Goal: Task Accomplishment & Management: Manage account settings

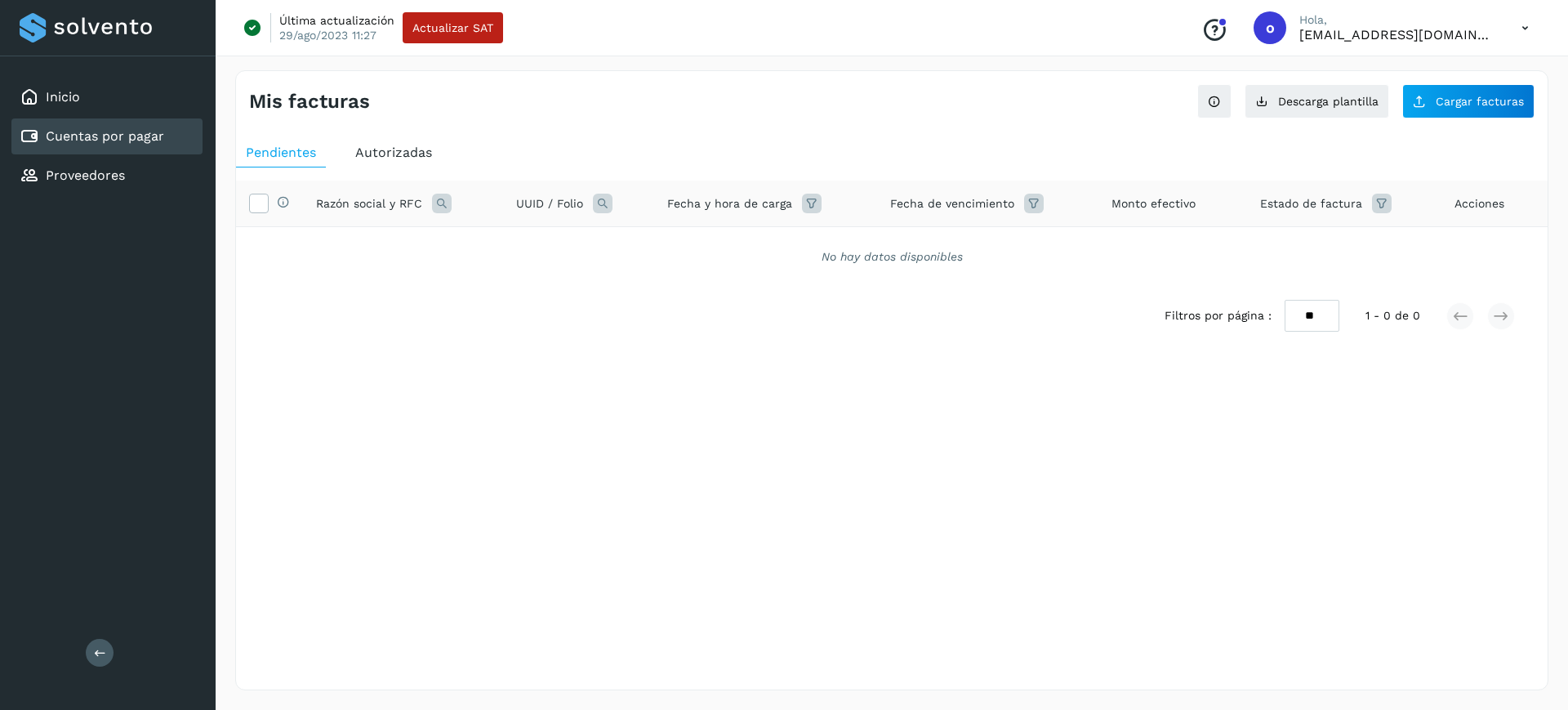
click at [420, 139] on div "Autorizadas" at bounding box center [393, 152] width 96 height 29
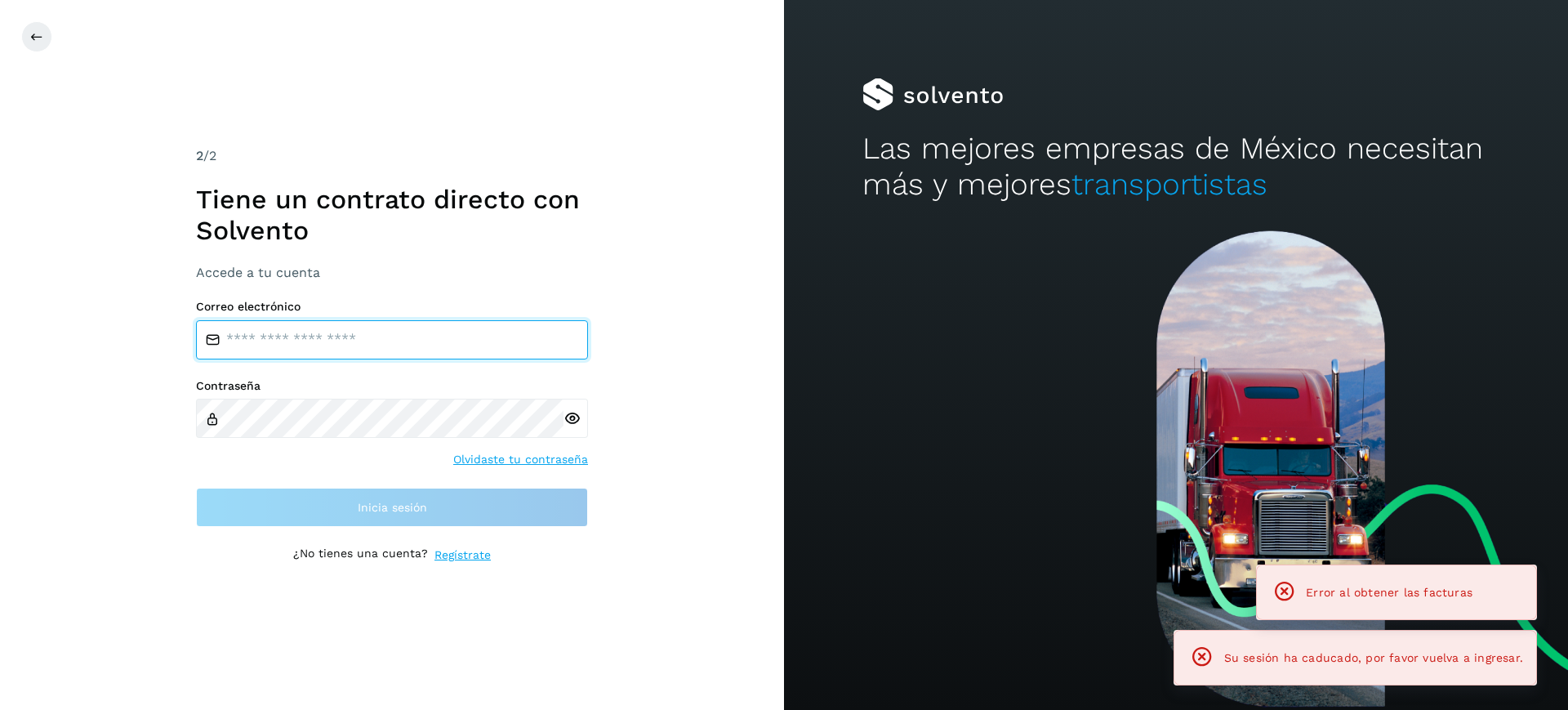
type input "**********"
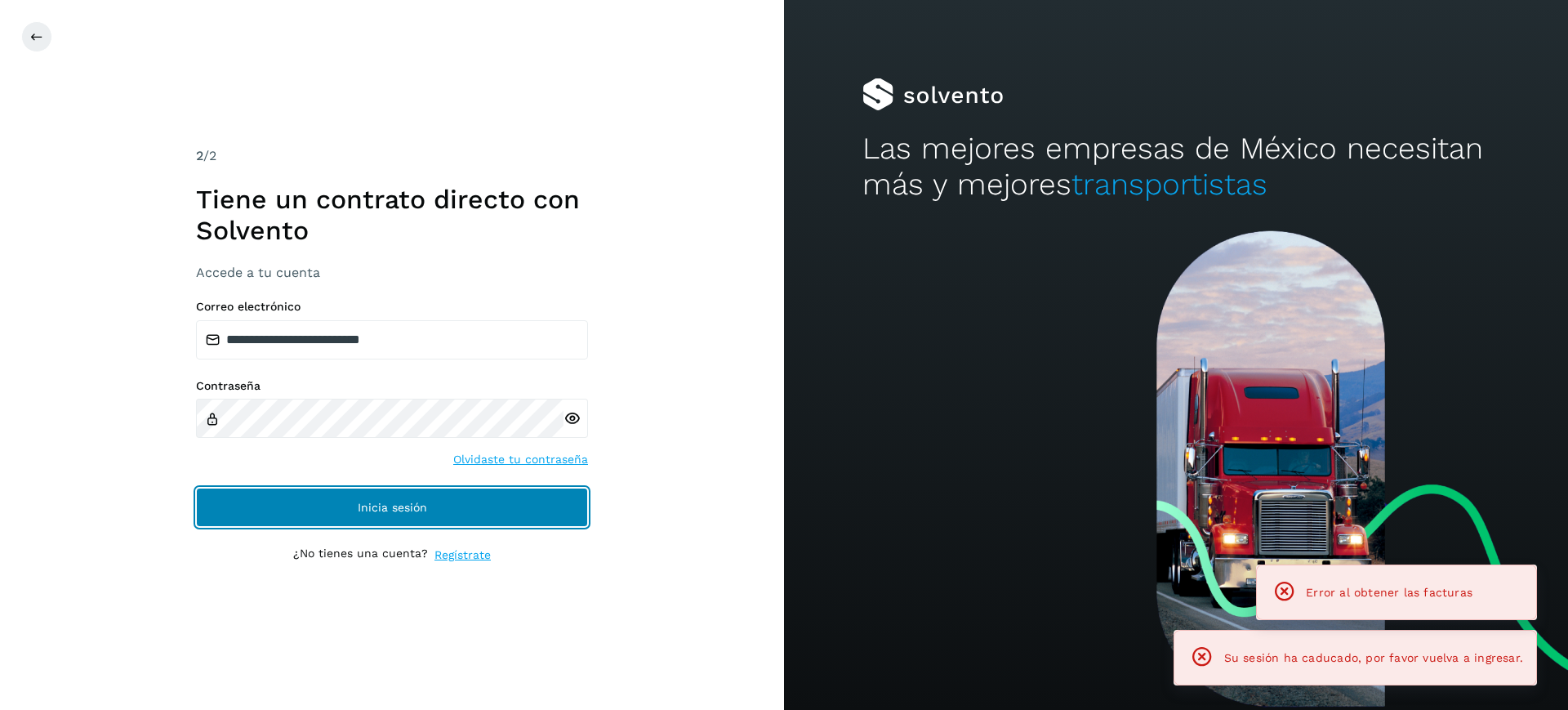
click at [396, 502] on span "Inicia sesión" at bounding box center [392, 507] width 70 height 12
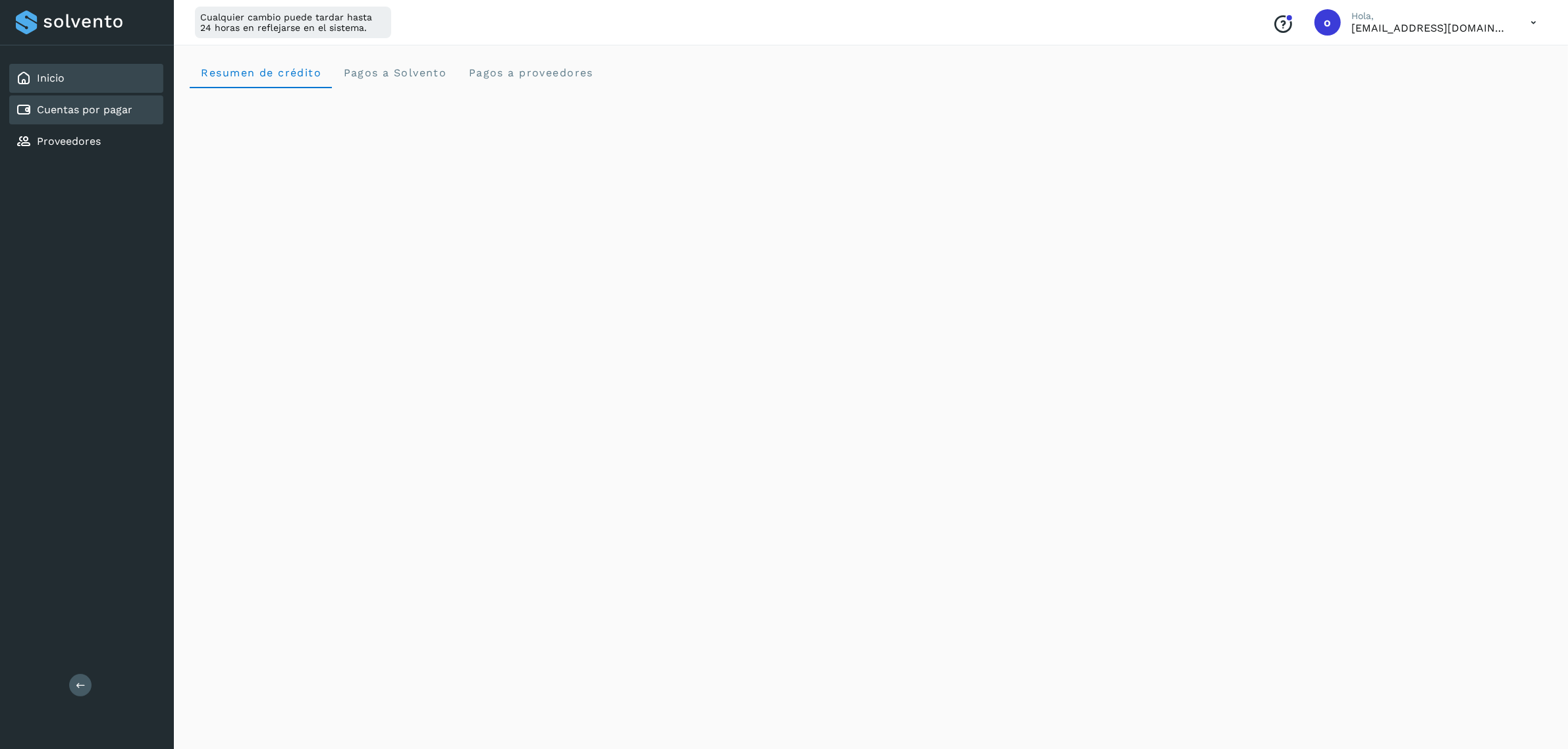
click at [106, 116] on div "Cuentas por pagar" at bounding box center [74, 110] width 117 height 16
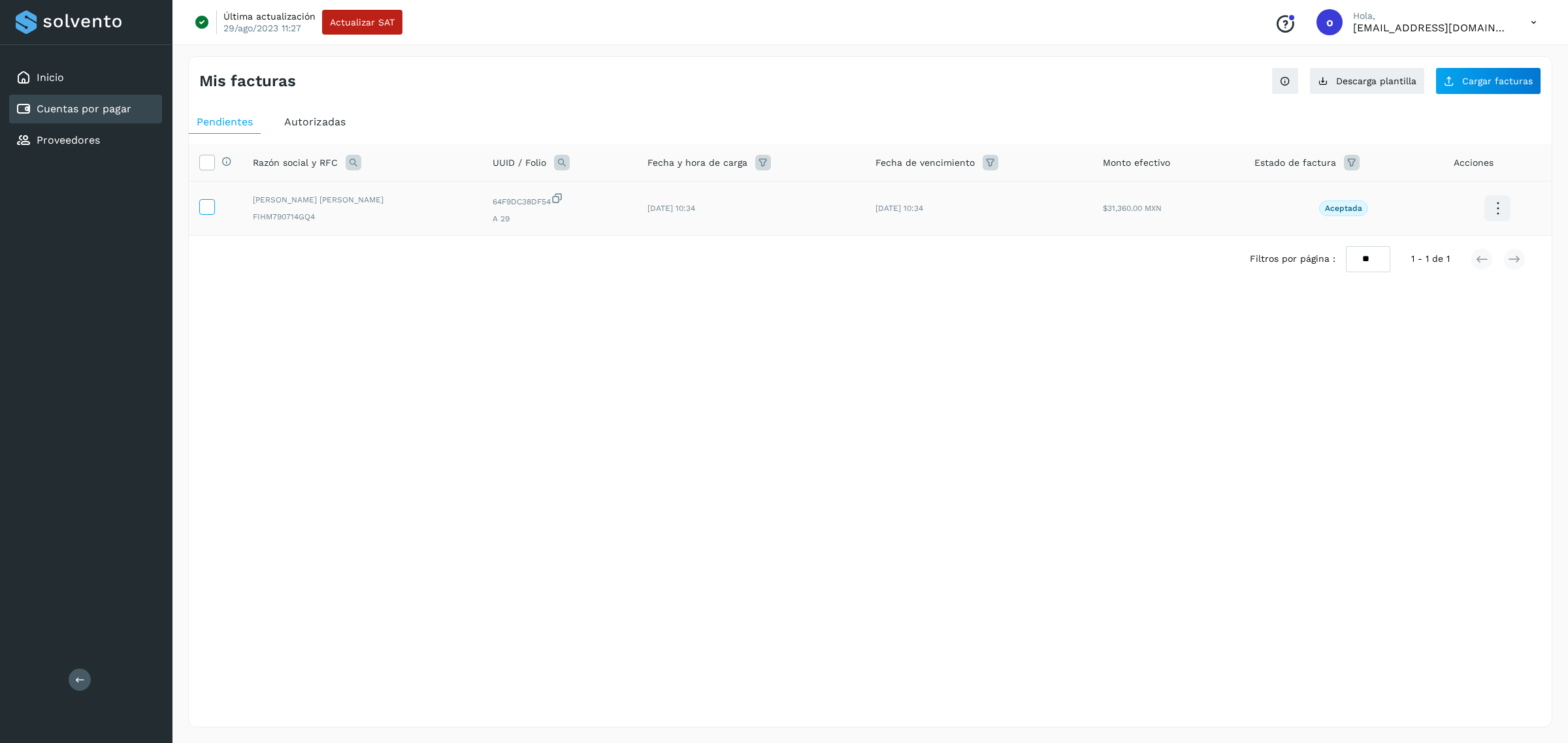
click at [210, 209] on icon at bounding box center [207, 206] width 14 height 14
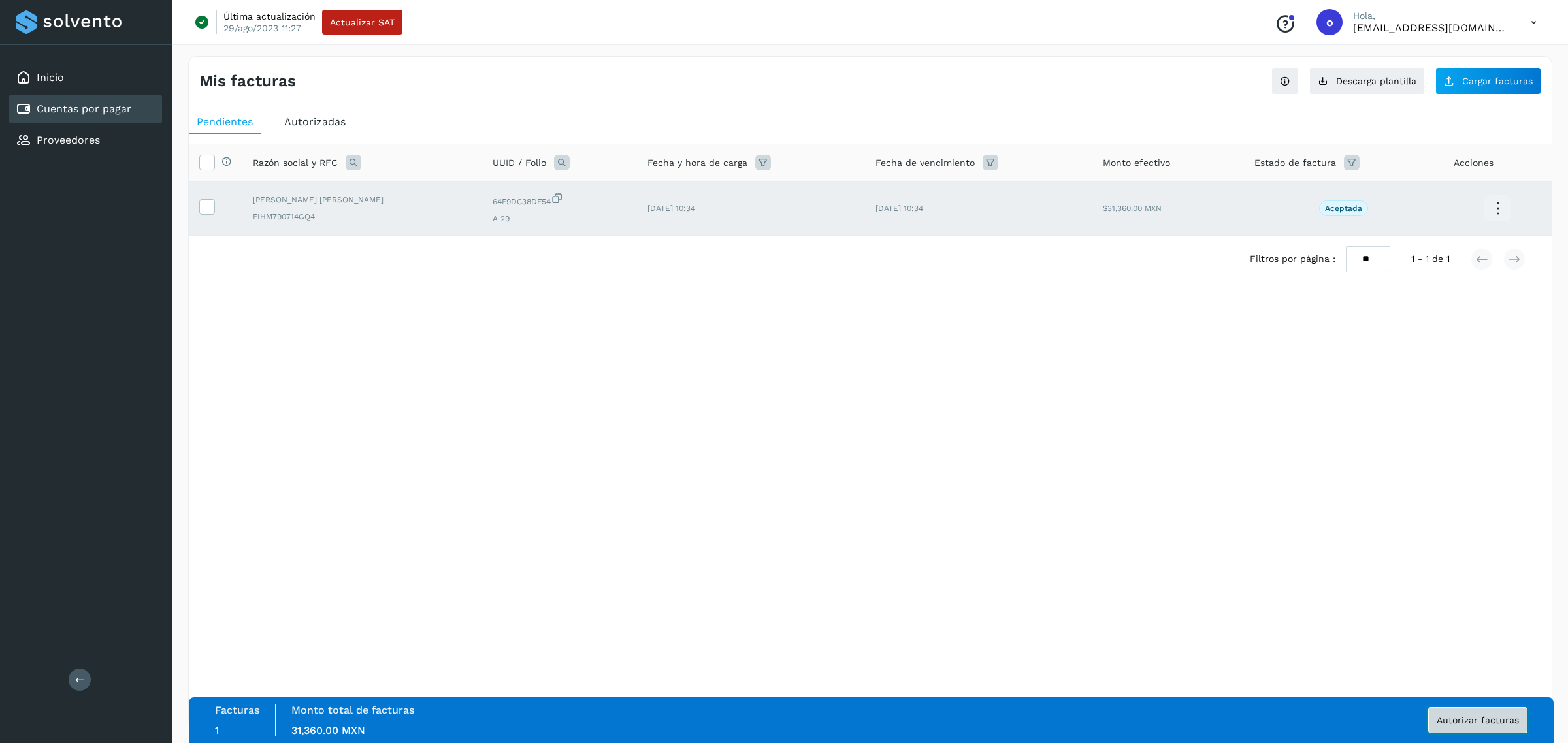
click at [1254, 567] on span "Autorizar facturas" at bounding box center [1478, 720] width 83 height 9
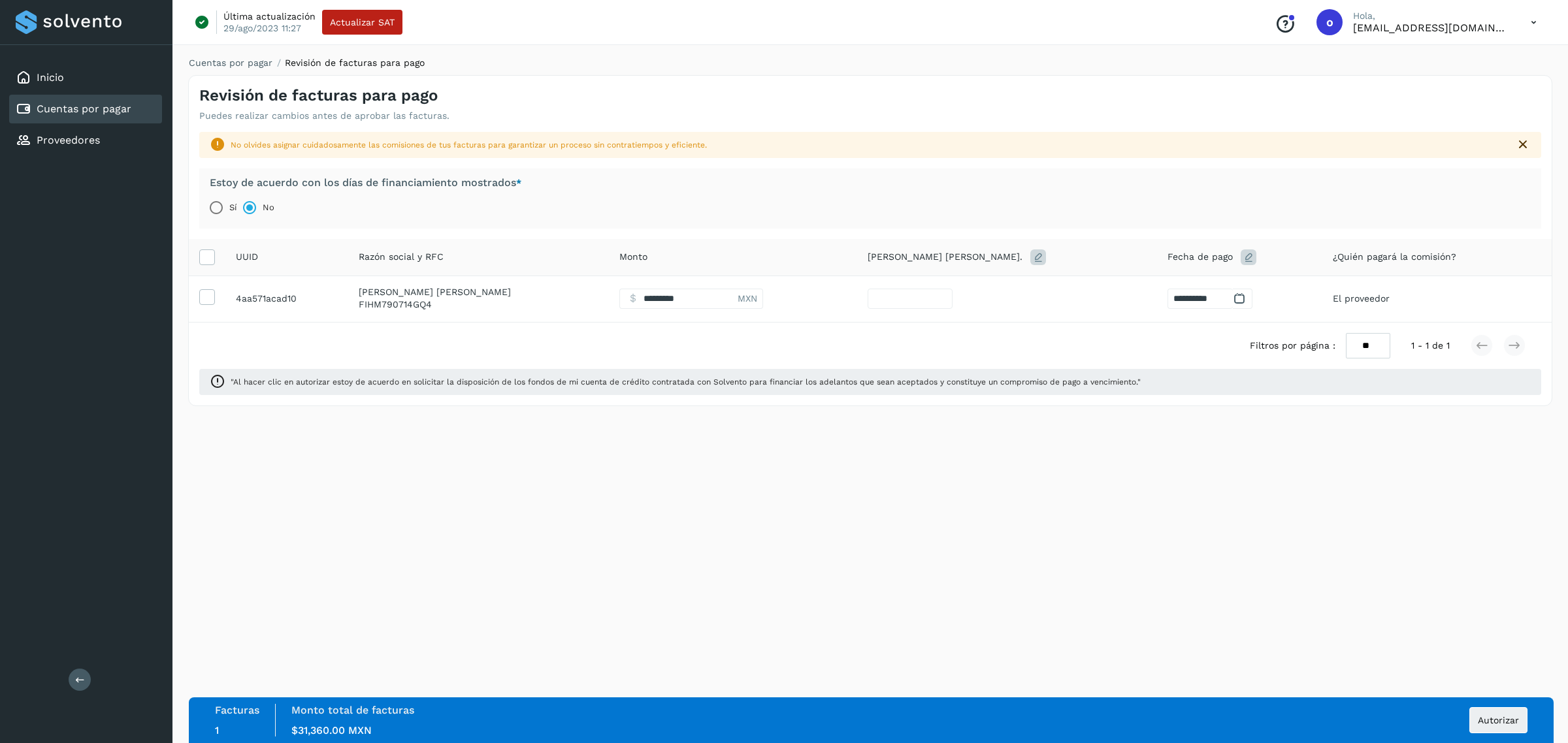
click at [1233, 289] on div at bounding box center [1243, 299] width 20 height 20
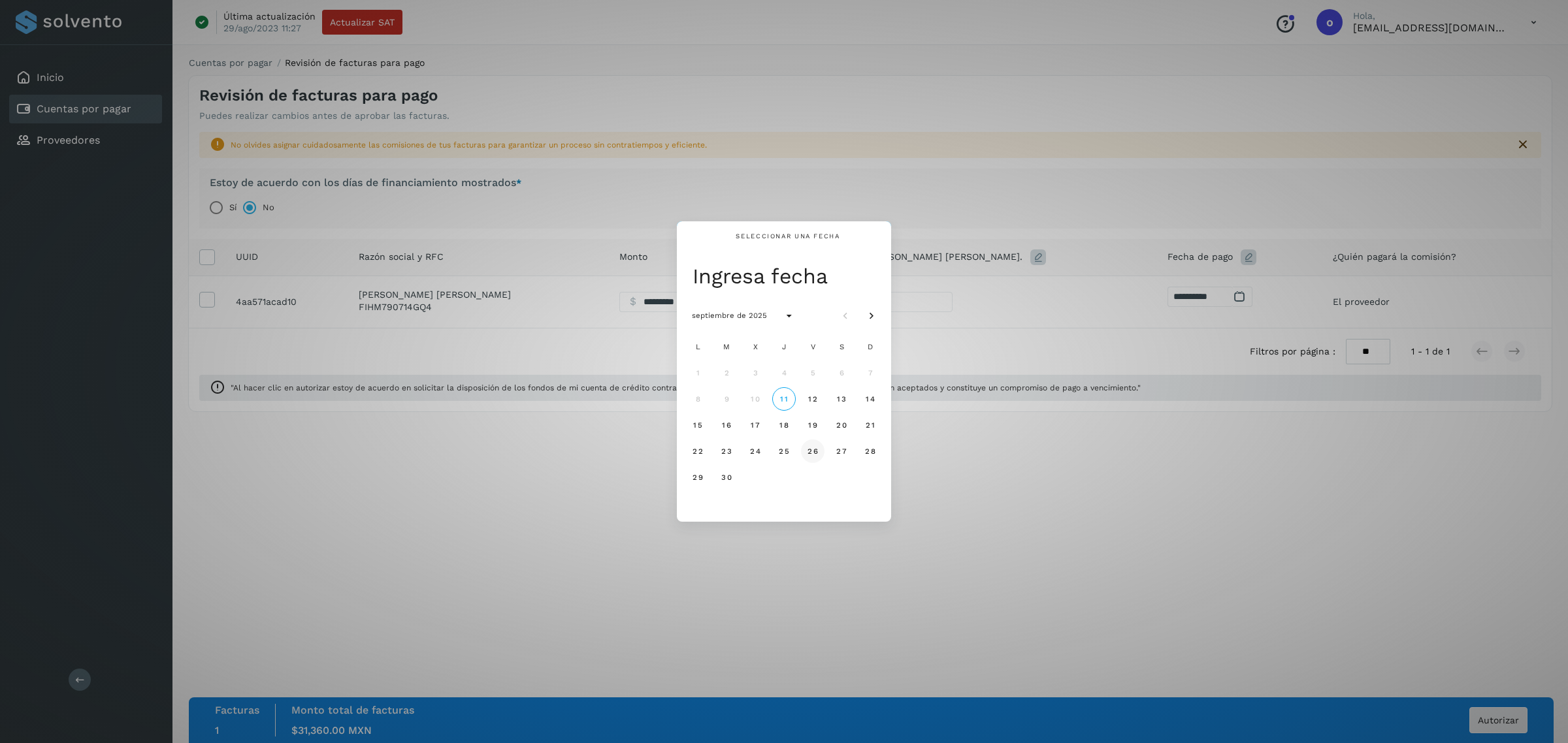
click at [820, 455] on button "26" at bounding box center [813, 451] width 23 height 23
type input "**"
type input "**********"
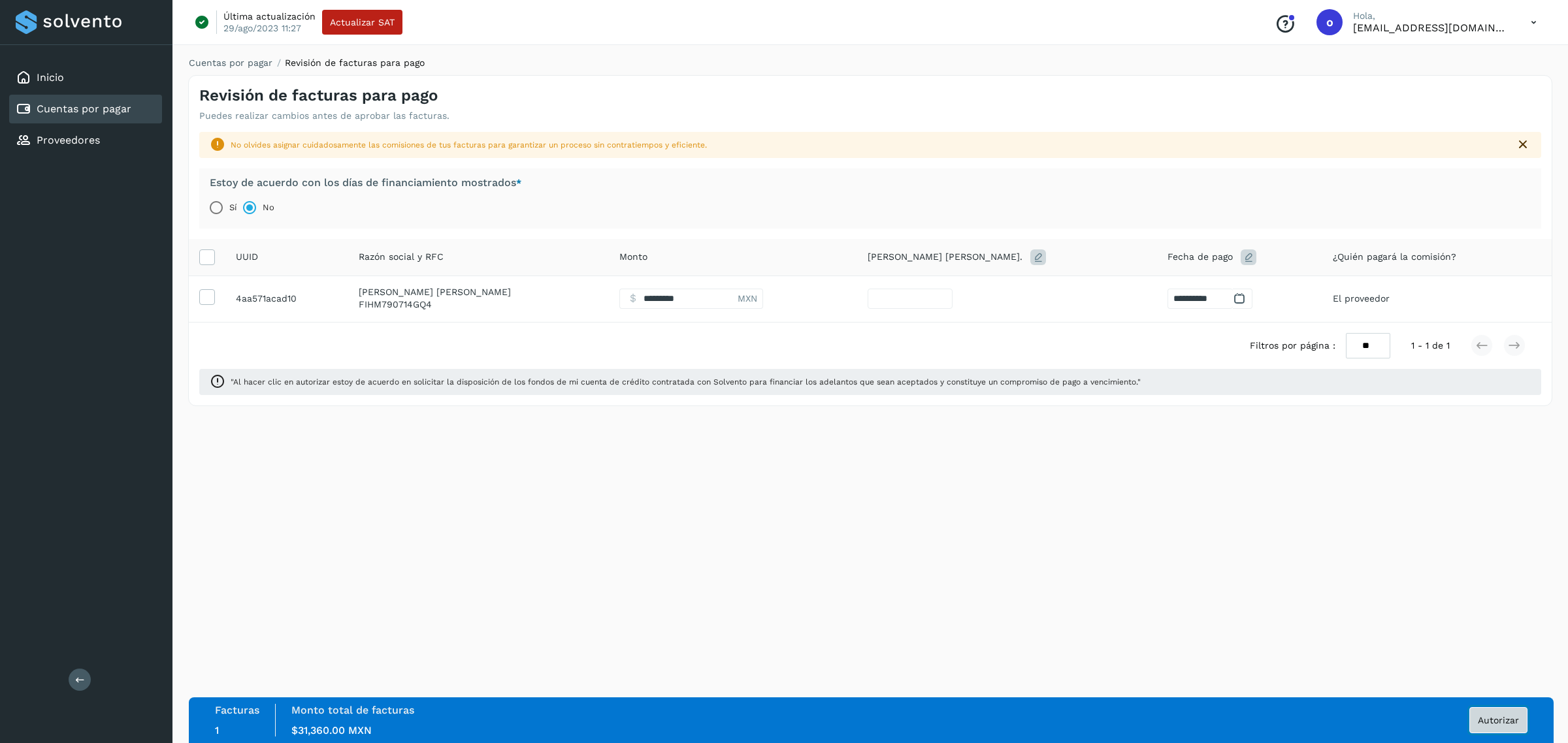
click at [1254, 567] on button "Autorizar" at bounding box center [1498, 721] width 58 height 26
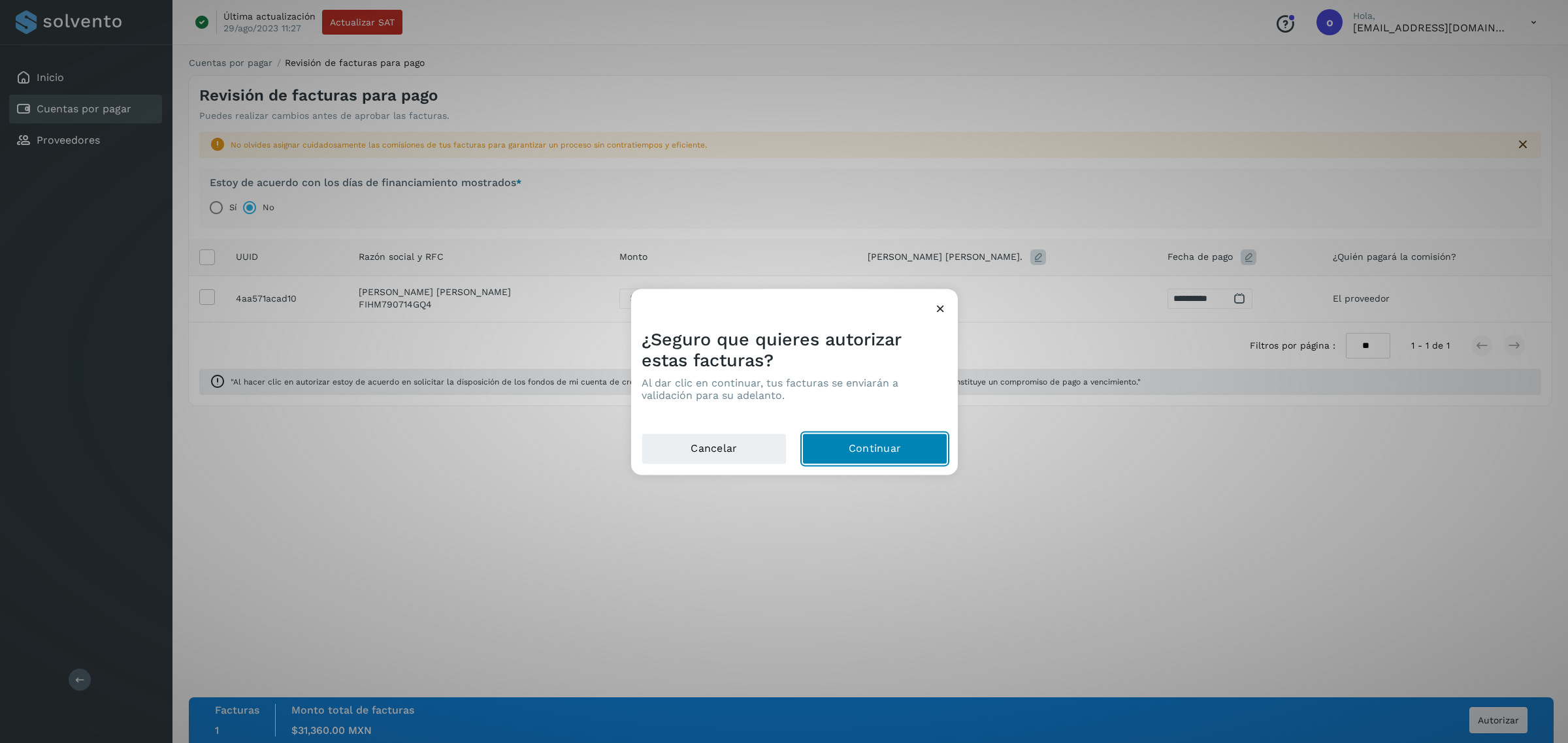
click at [885, 445] on button "Continuar" at bounding box center [875, 449] width 145 height 31
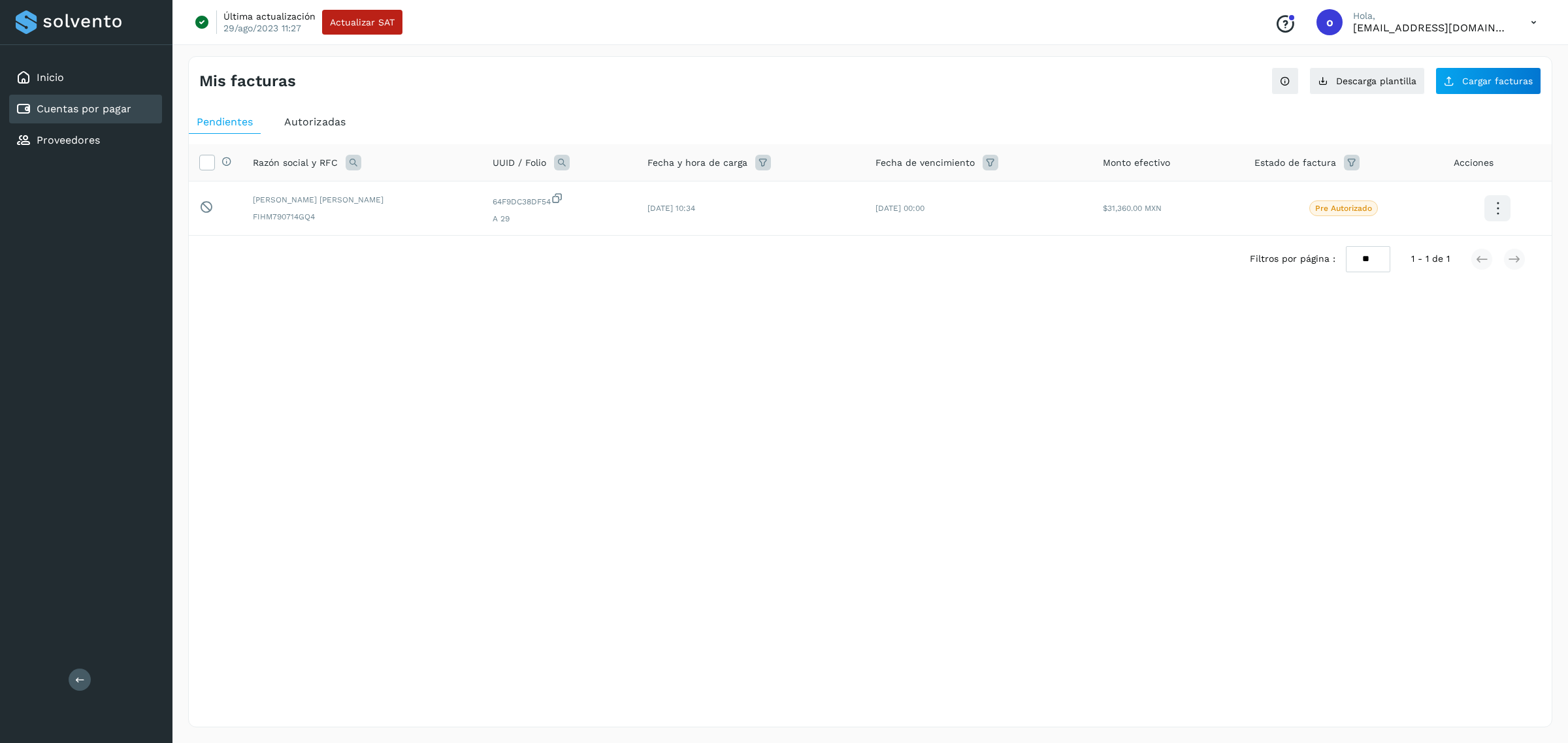
click at [344, 128] on span "Autorizadas" at bounding box center [314, 122] width 62 height 12
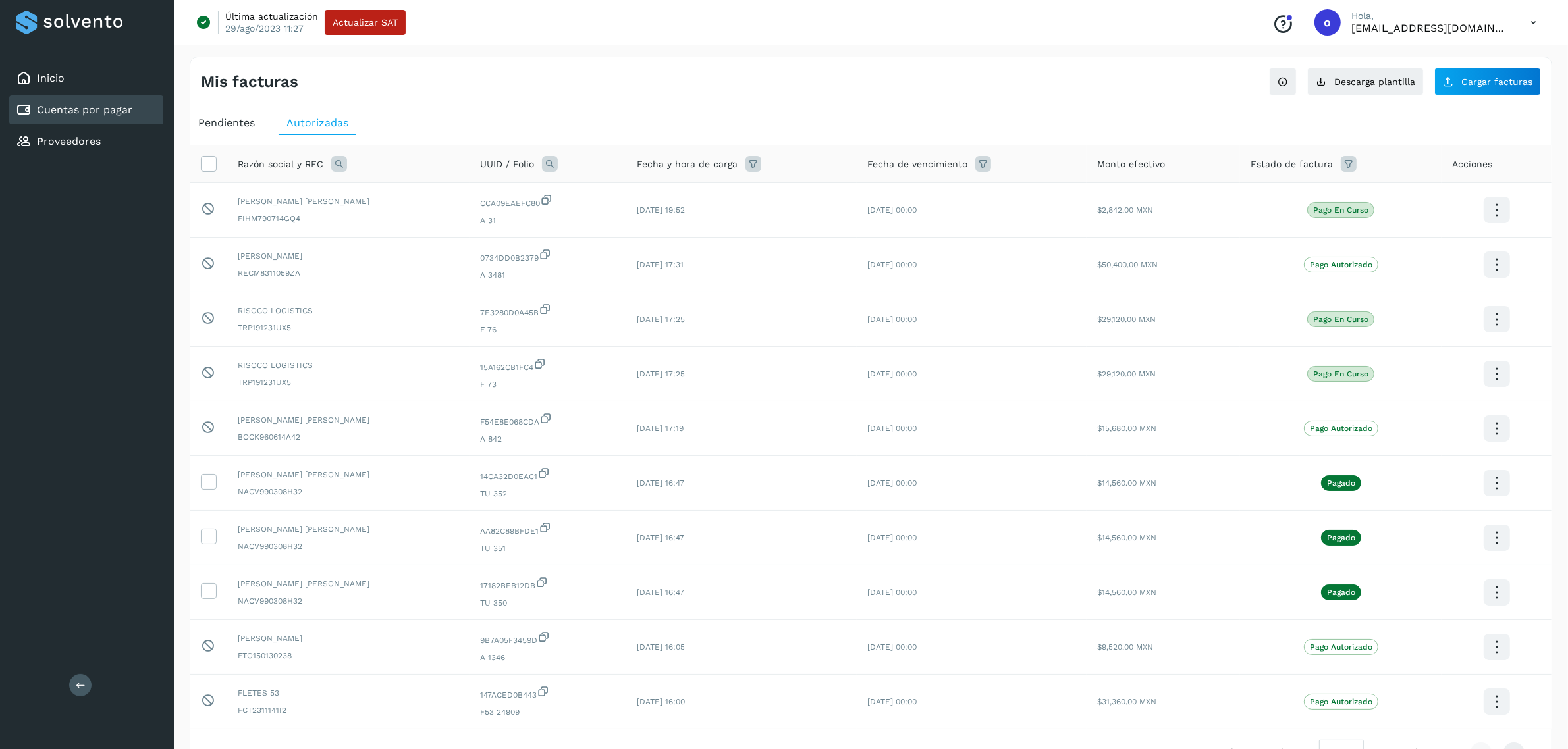
click at [224, 127] on span "Pendientes" at bounding box center [226, 123] width 57 height 12
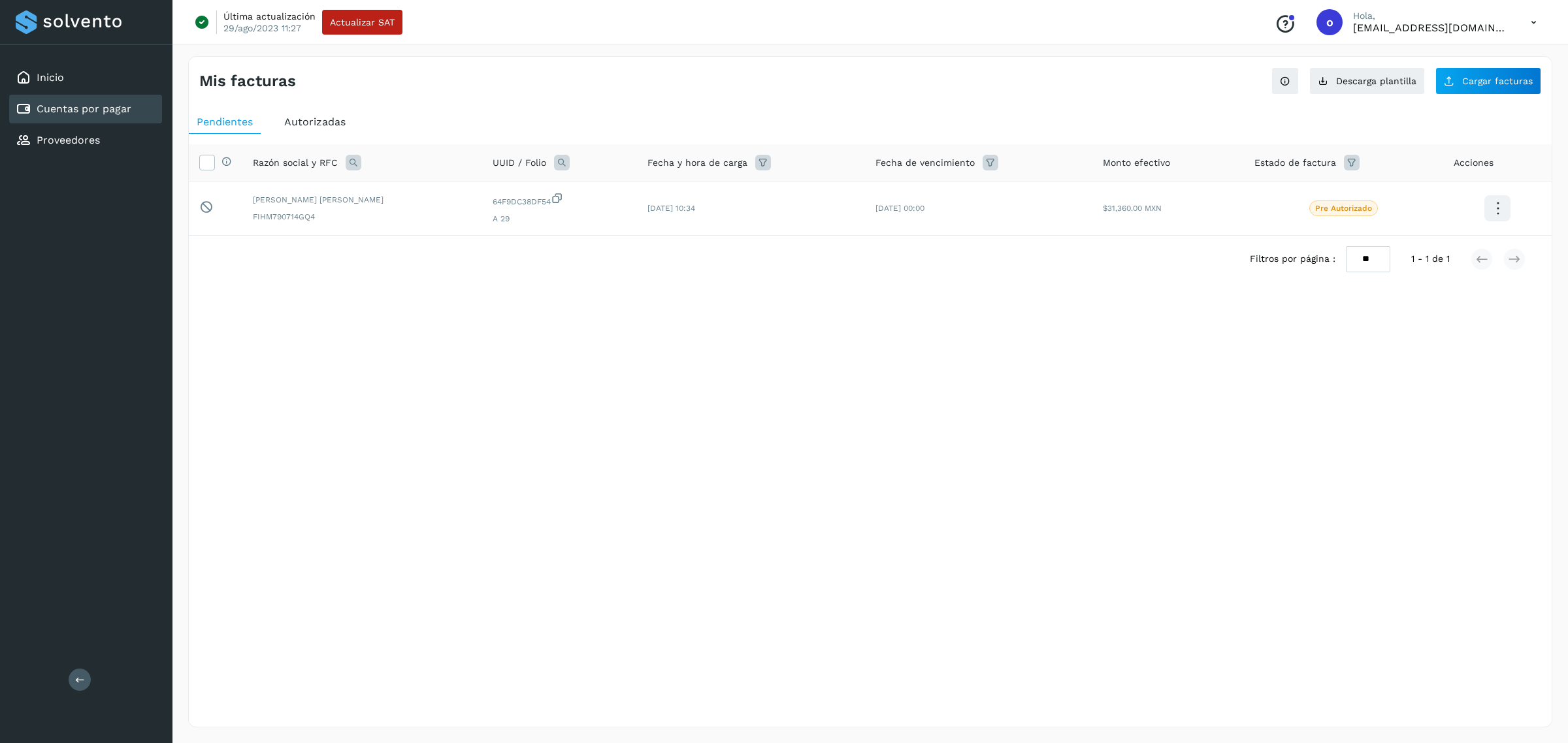
click at [323, 122] on span "Autorizadas" at bounding box center [314, 122] width 62 height 12
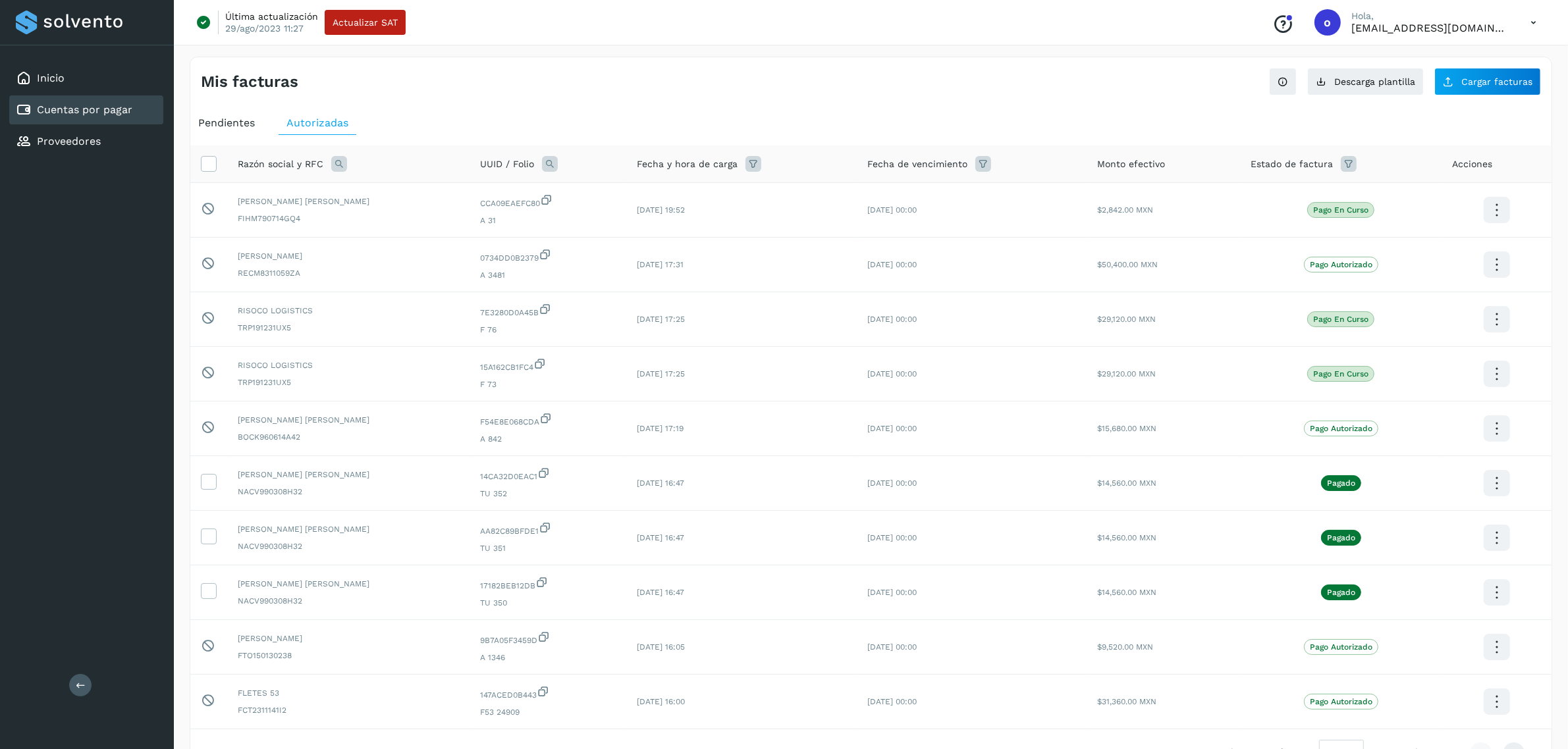
click at [215, 124] on span "Pendientes" at bounding box center [226, 123] width 57 height 12
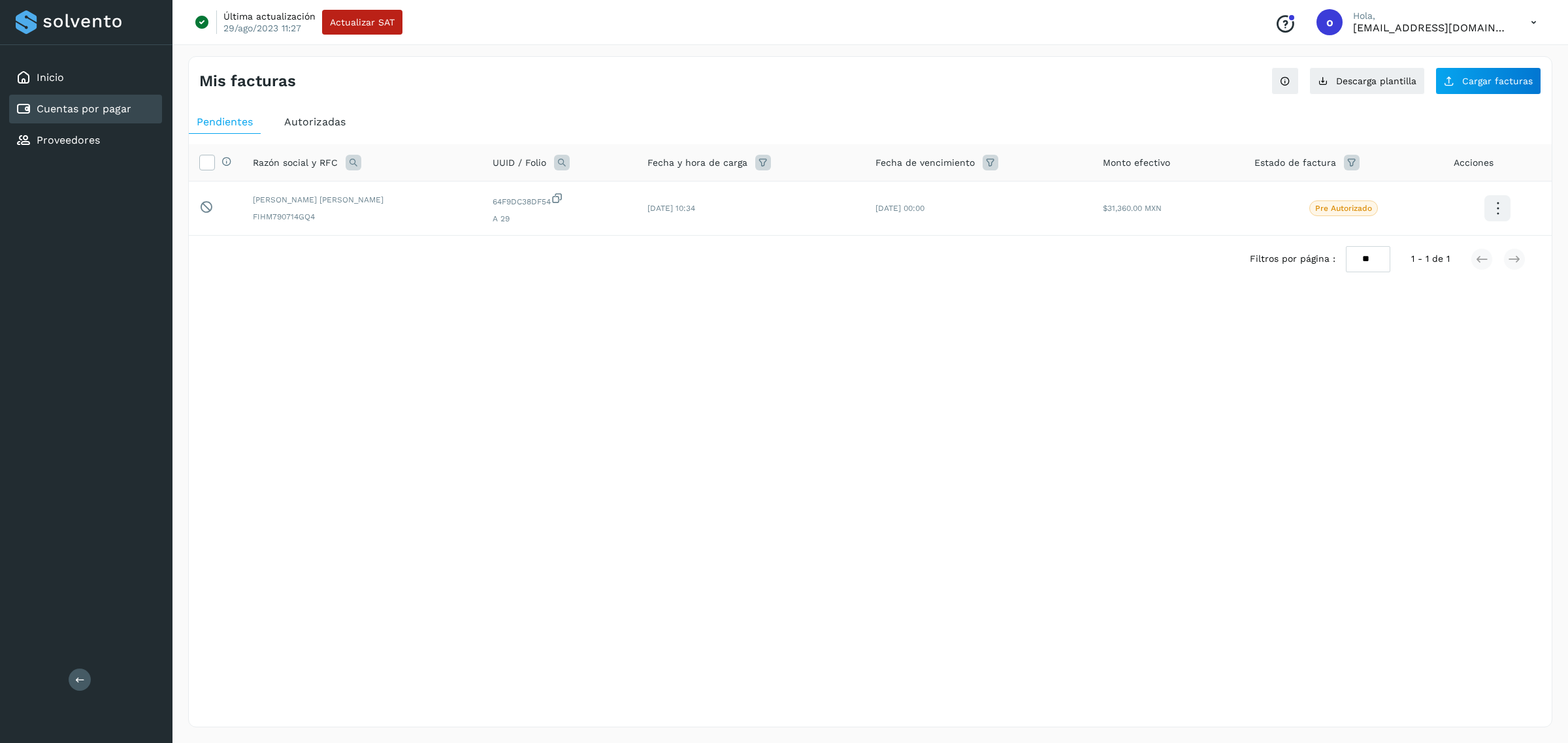
click at [330, 125] on span "Autorizadas" at bounding box center [314, 122] width 62 height 12
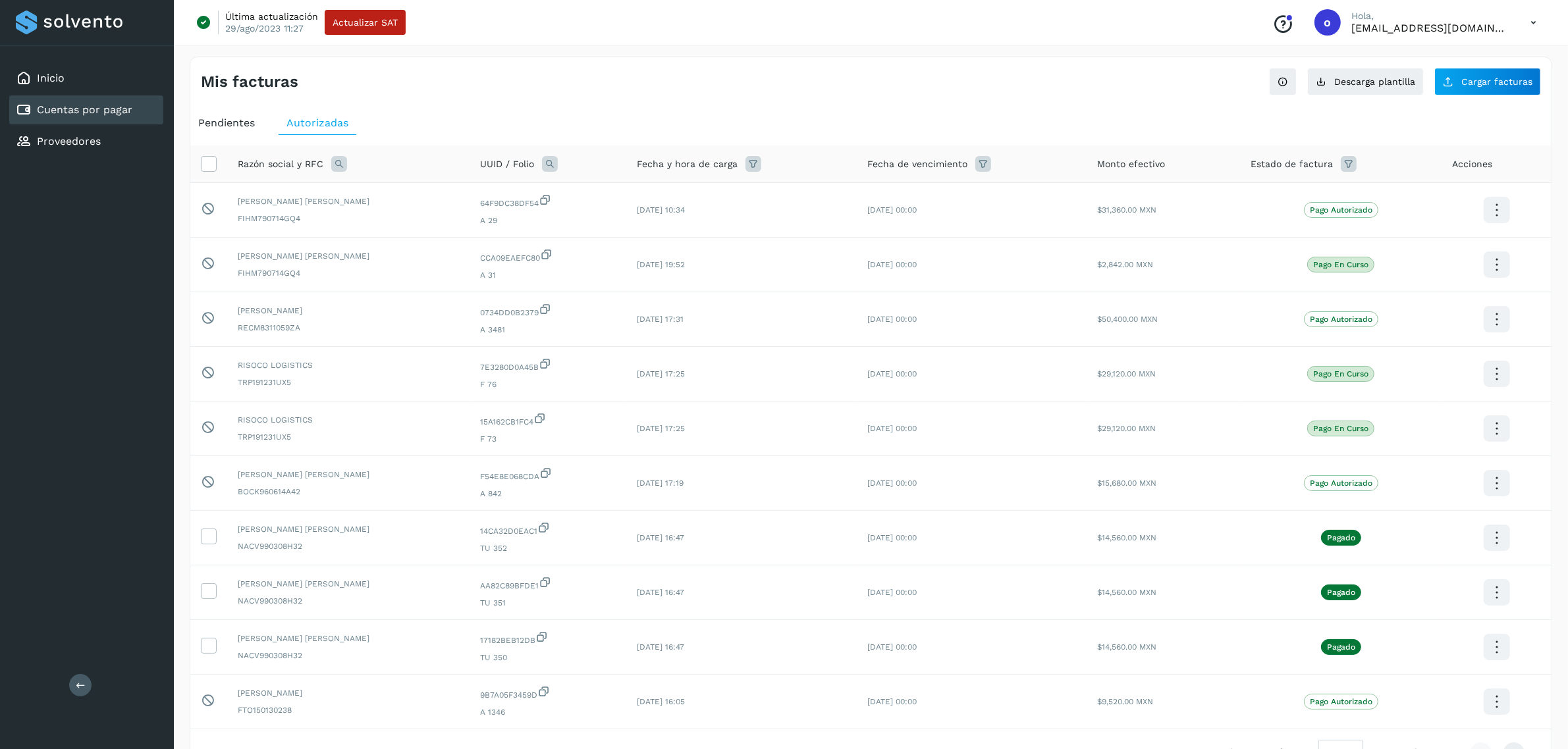
click at [558, 169] on icon at bounding box center [550, 164] width 16 height 16
drag, startPoint x: 647, startPoint y: 189, endPoint x: 654, endPoint y: 231, distance: 42.6
click at [647, 191] on span at bounding box center [649, 194] width 15 height 15
click at [659, 222] on input "text" at bounding box center [667, 219] width 162 height 21
type input "****"
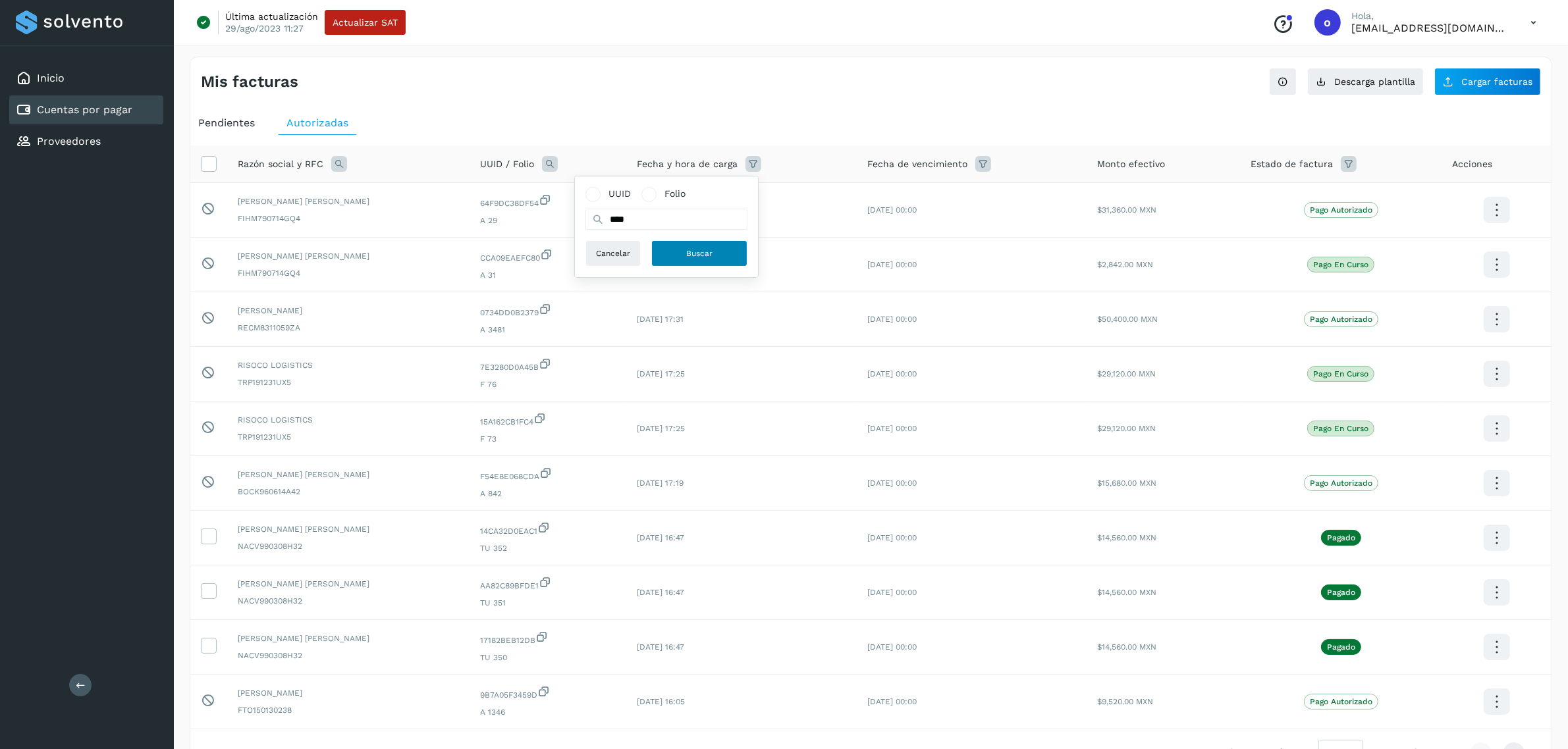
click at [732, 258] on button "Buscar" at bounding box center [700, 253] width 96 height 26
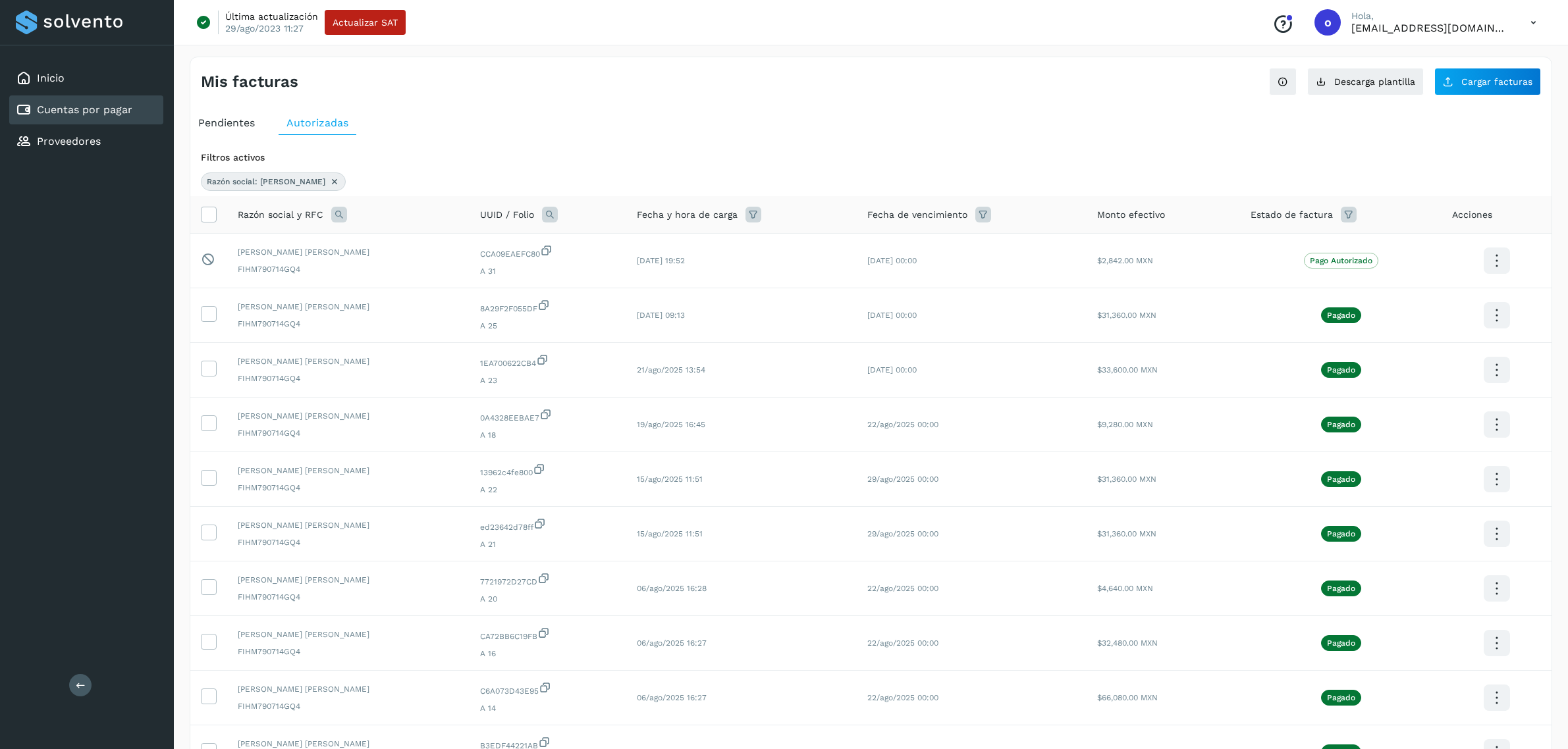
select select "**"
click at [1491, 88] on button "Cargar facturas" at bounding box center [1488, 82] width 107 height 28
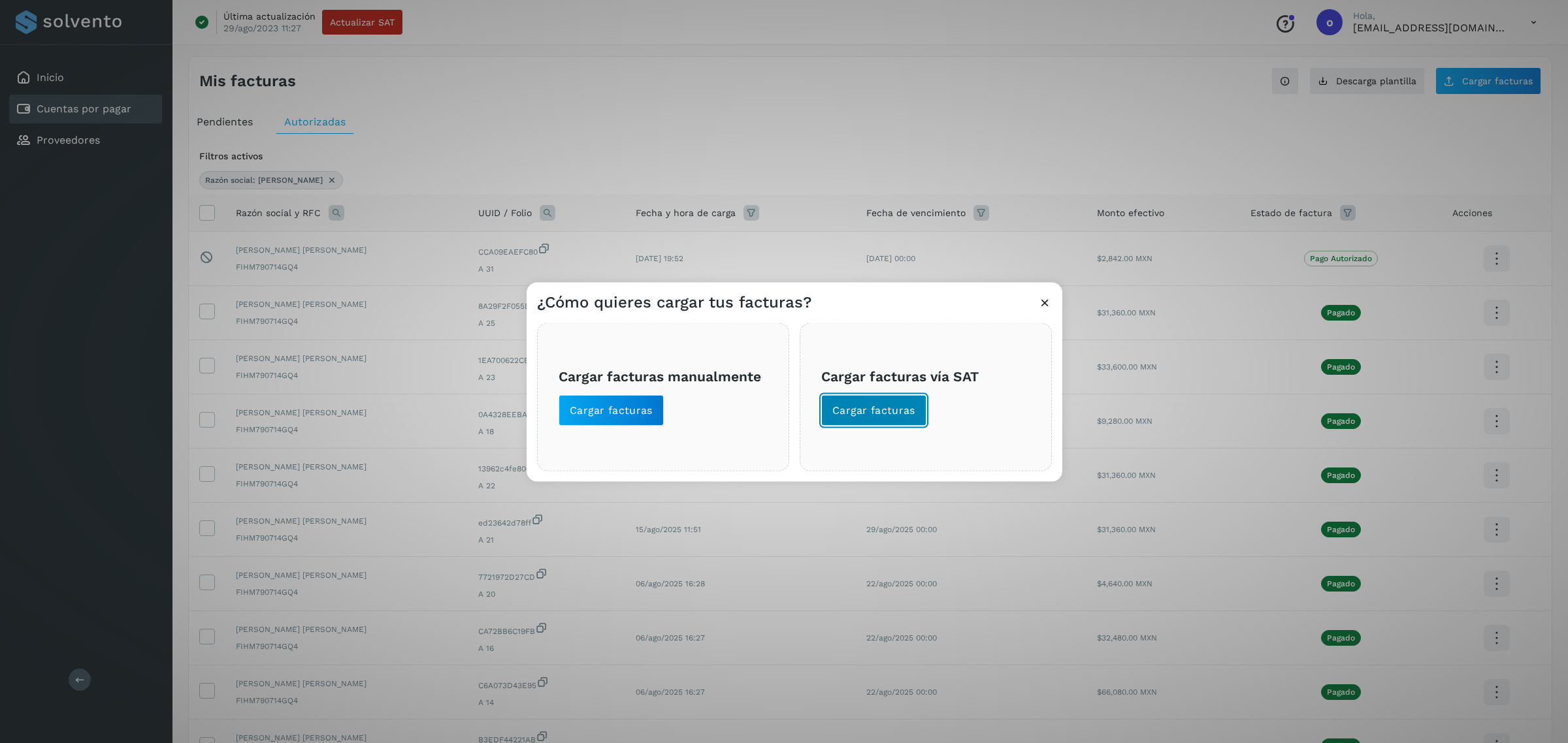
click at [856, 403] on button "Cargar facturas" at bounding box center [874, 411] width 105 height 31
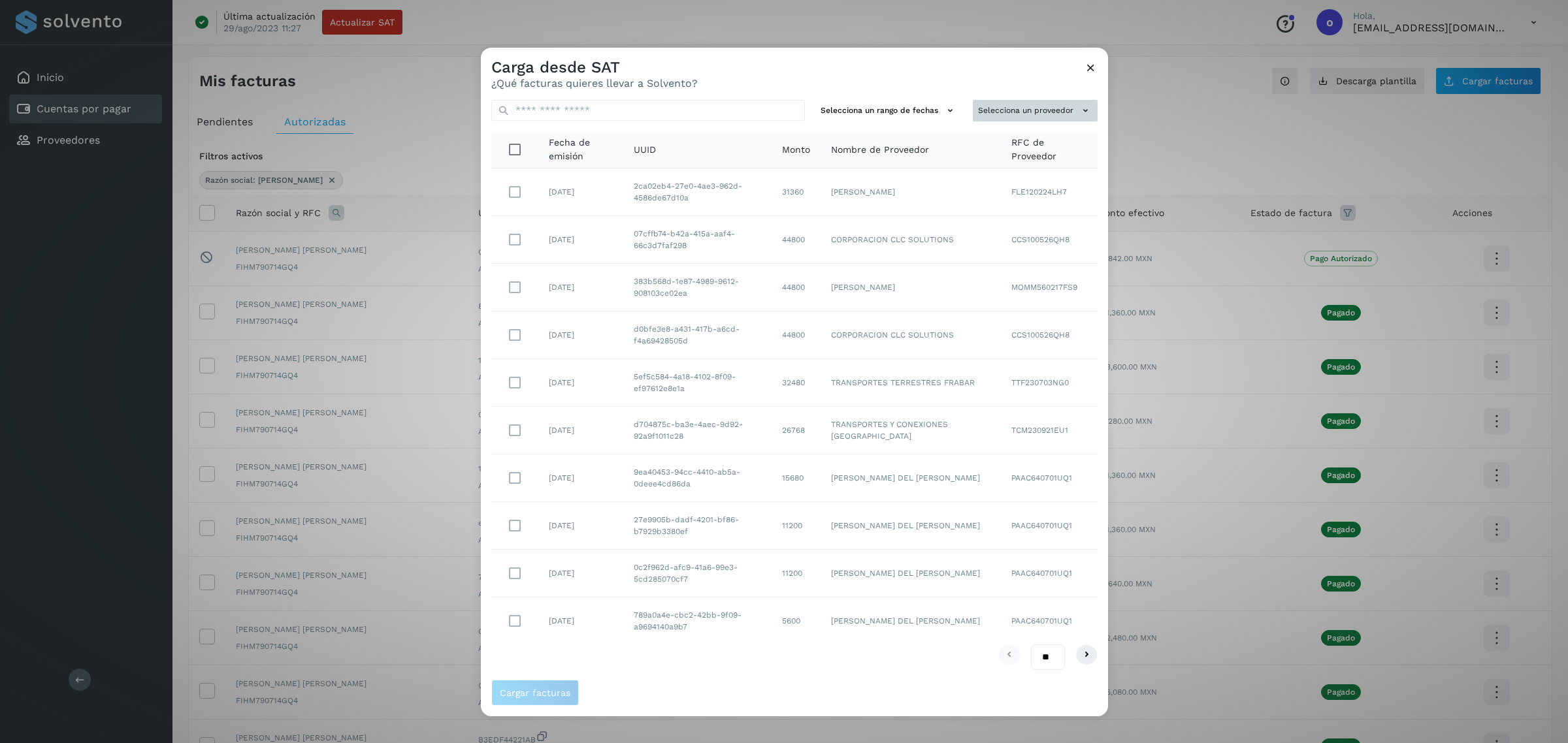
click at [1035, 118] on button "Selecciona un proveedor" at bounding box center [1035, 111] width 125 height 22
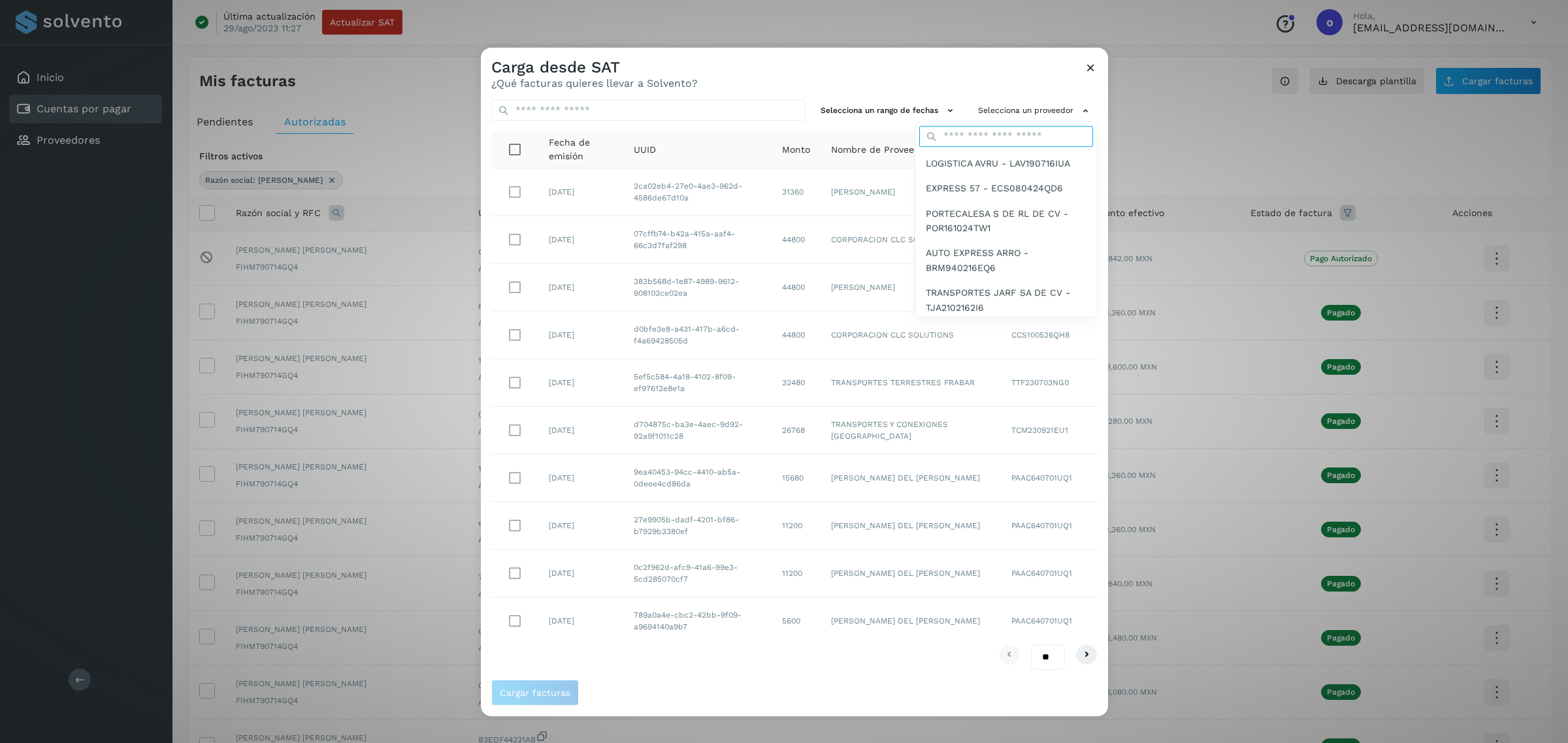
click at [1028, 128] on input "text" at bounding box center [1006, 136] width 174 height 21
type input "******"
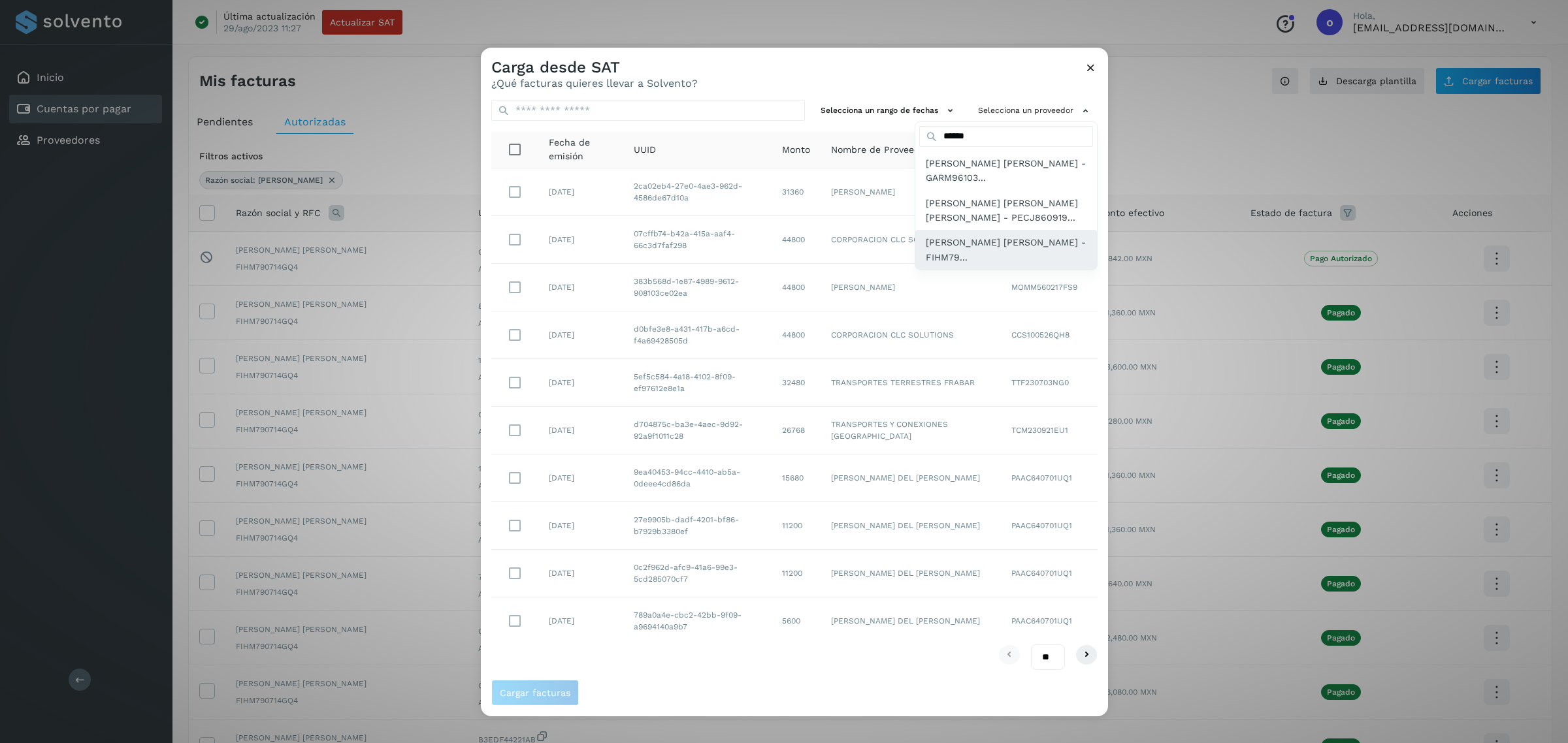
click at [935, 239] on span "[PERSON_NAME] [PERSON_NAME] - FIHM79..." at bounding box center [1006, 250] width 161 height 30
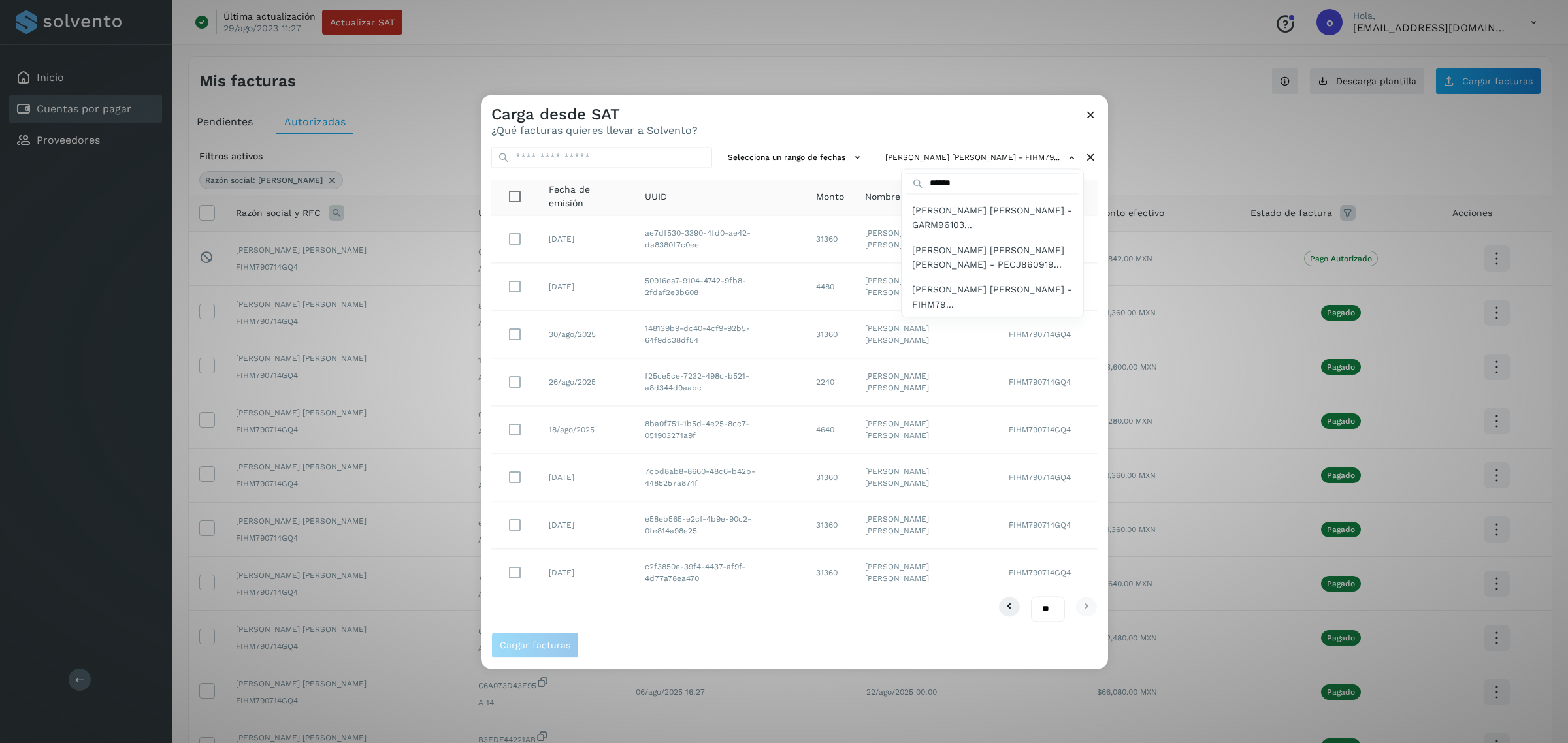
click at [506, 335] on div at bounding box center [1265, 466] width 1568 height 743
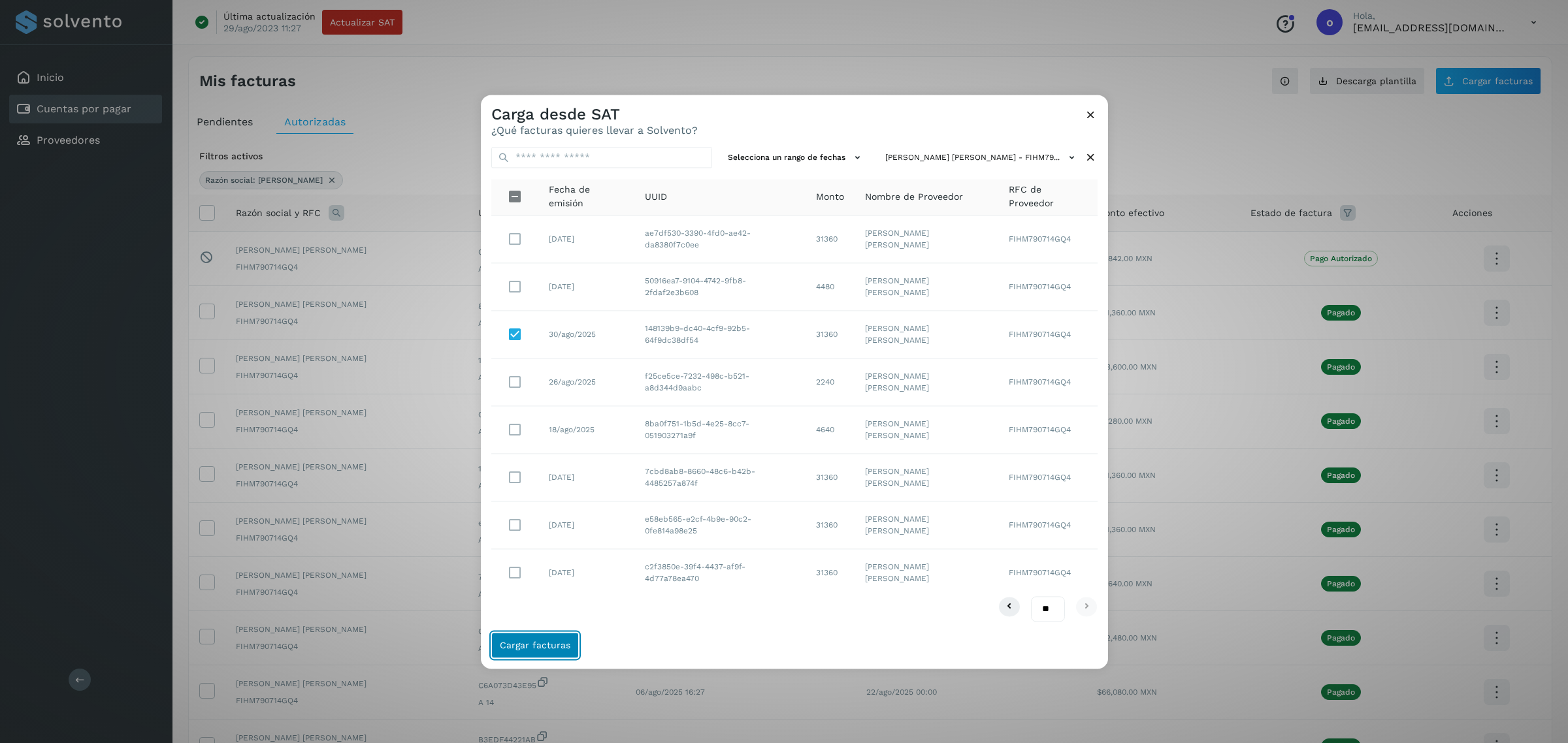
click at [547, 653] on button "Cargar facturas" at bounding box center [535, 646] width 88 height 26
click at [533, 650] on span "Cargar facturas" at bounding box center [535, 646] width 70 height 9
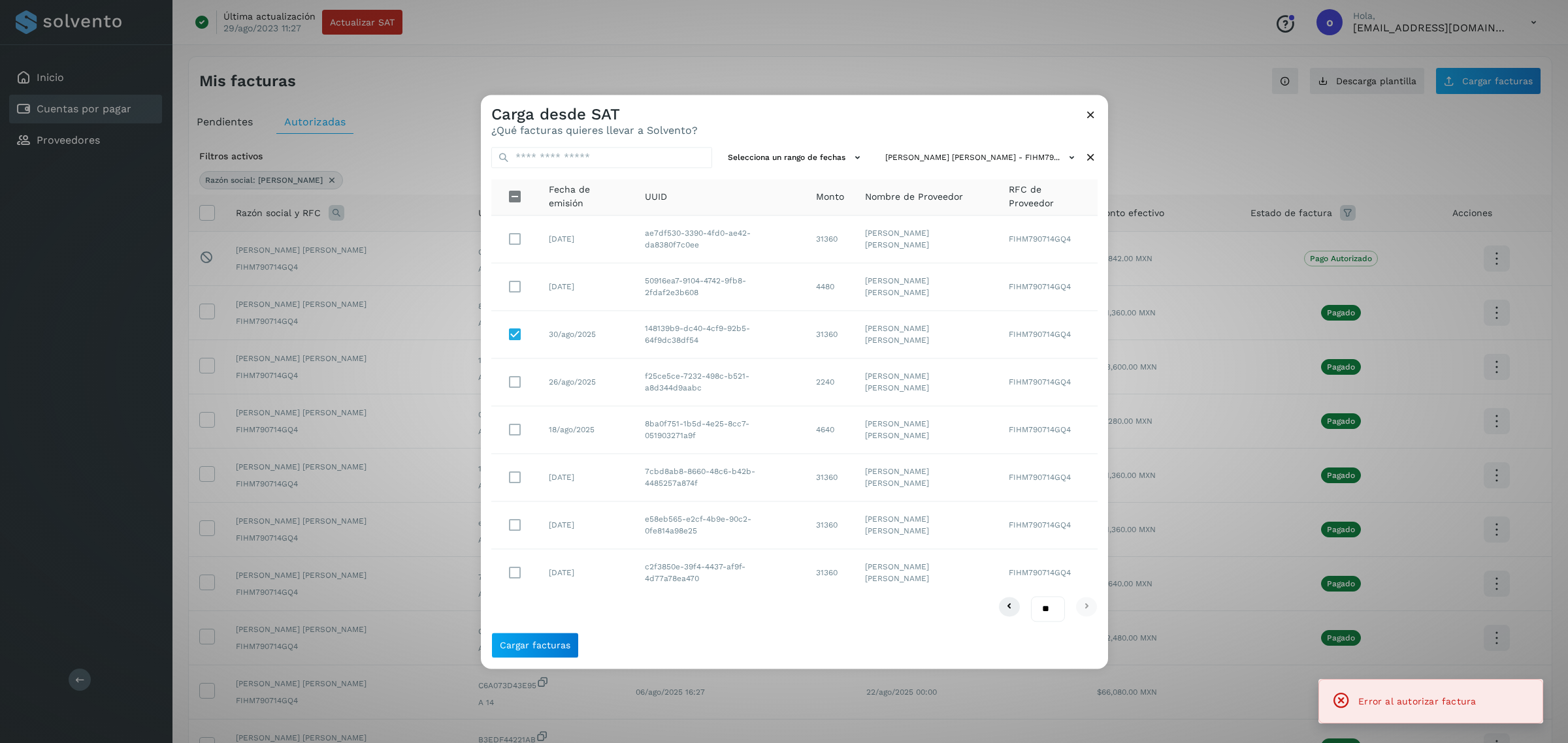
click at [1091, 119] on icon at bounding box center [1090, 114] width 14 height 14
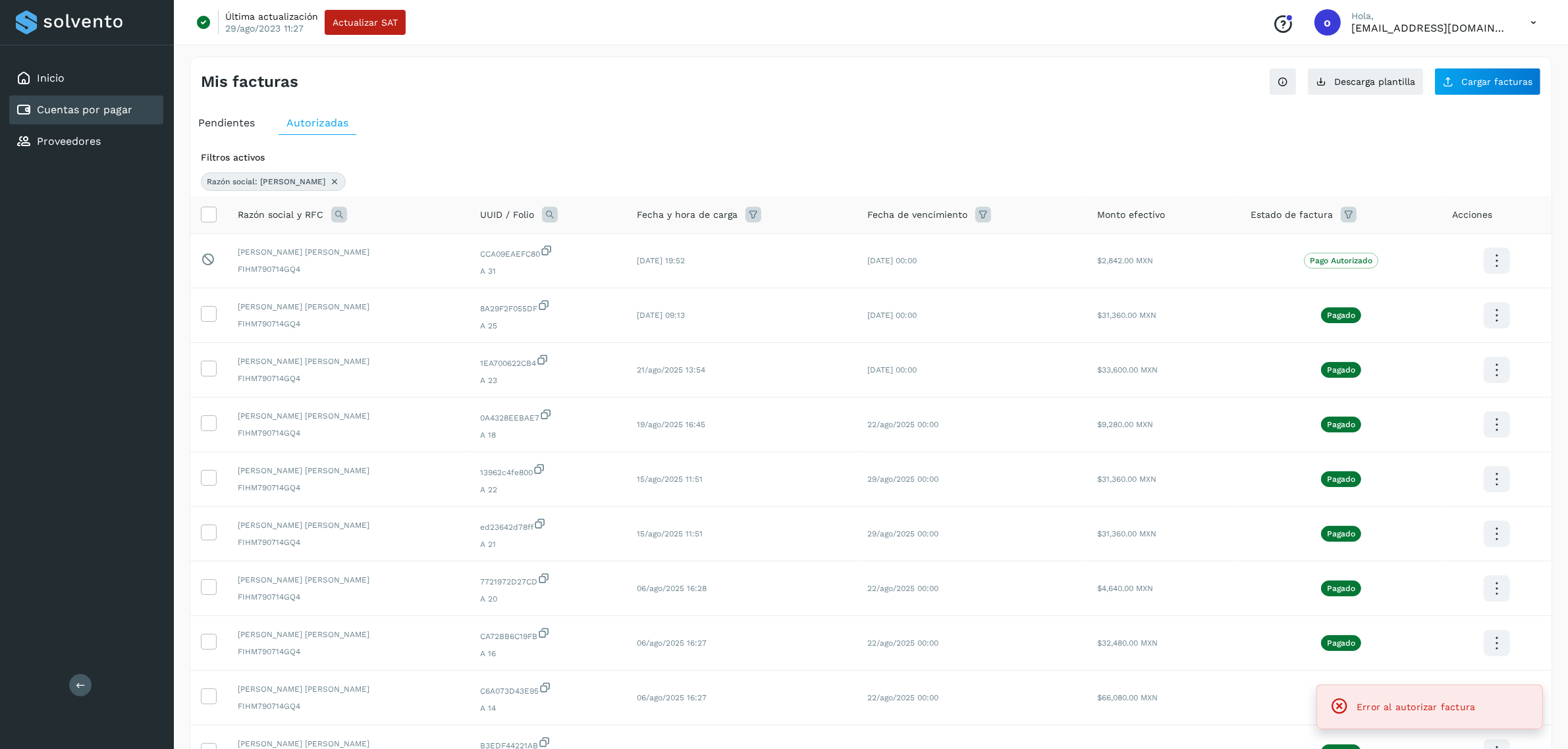
click at [253, 119] on span "Pendientes" at bounding box center [226, 123] width 57 height 12
select select "**"
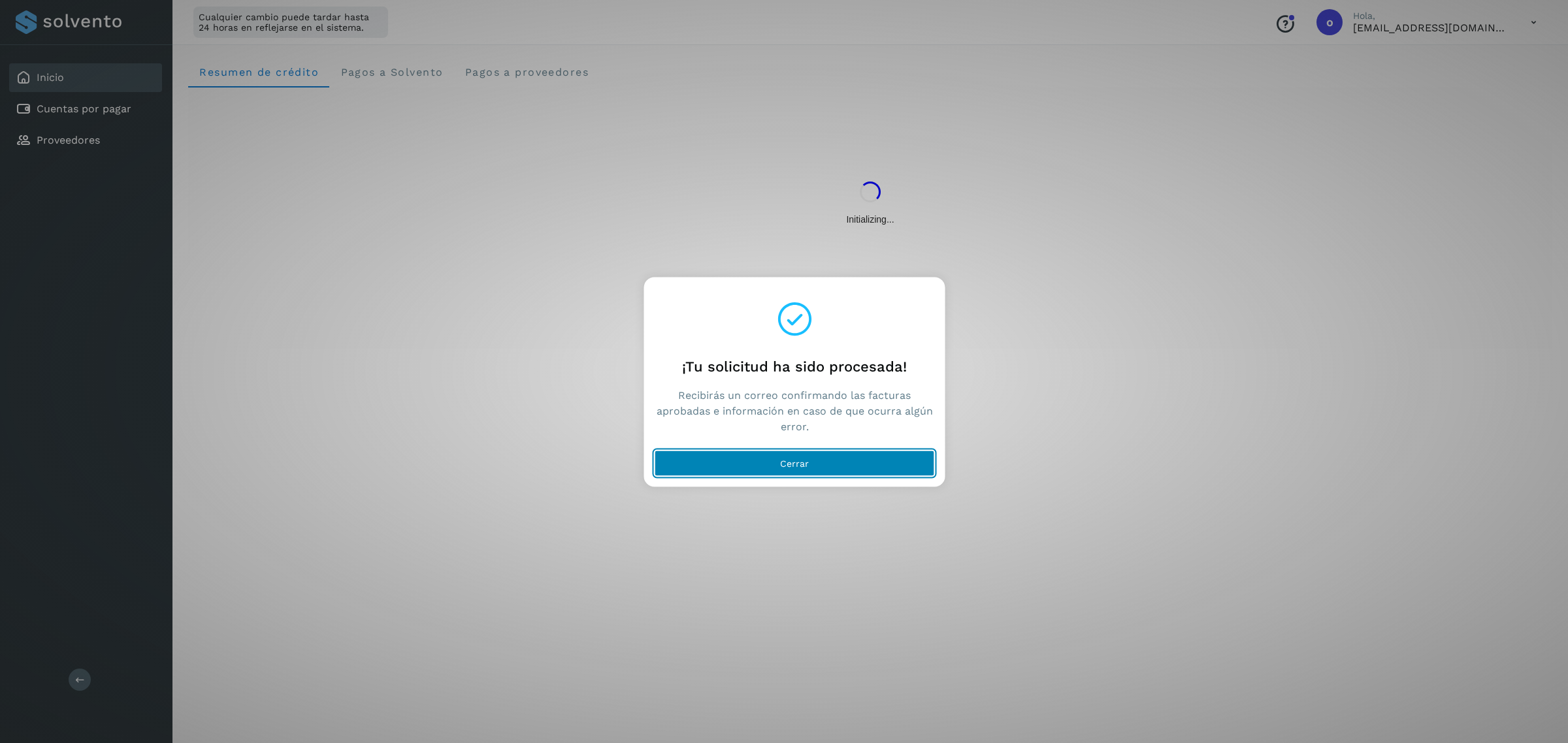
click at [828, 466] on button "Cerrar" at bounding box center [795, 463] width 280 height 26
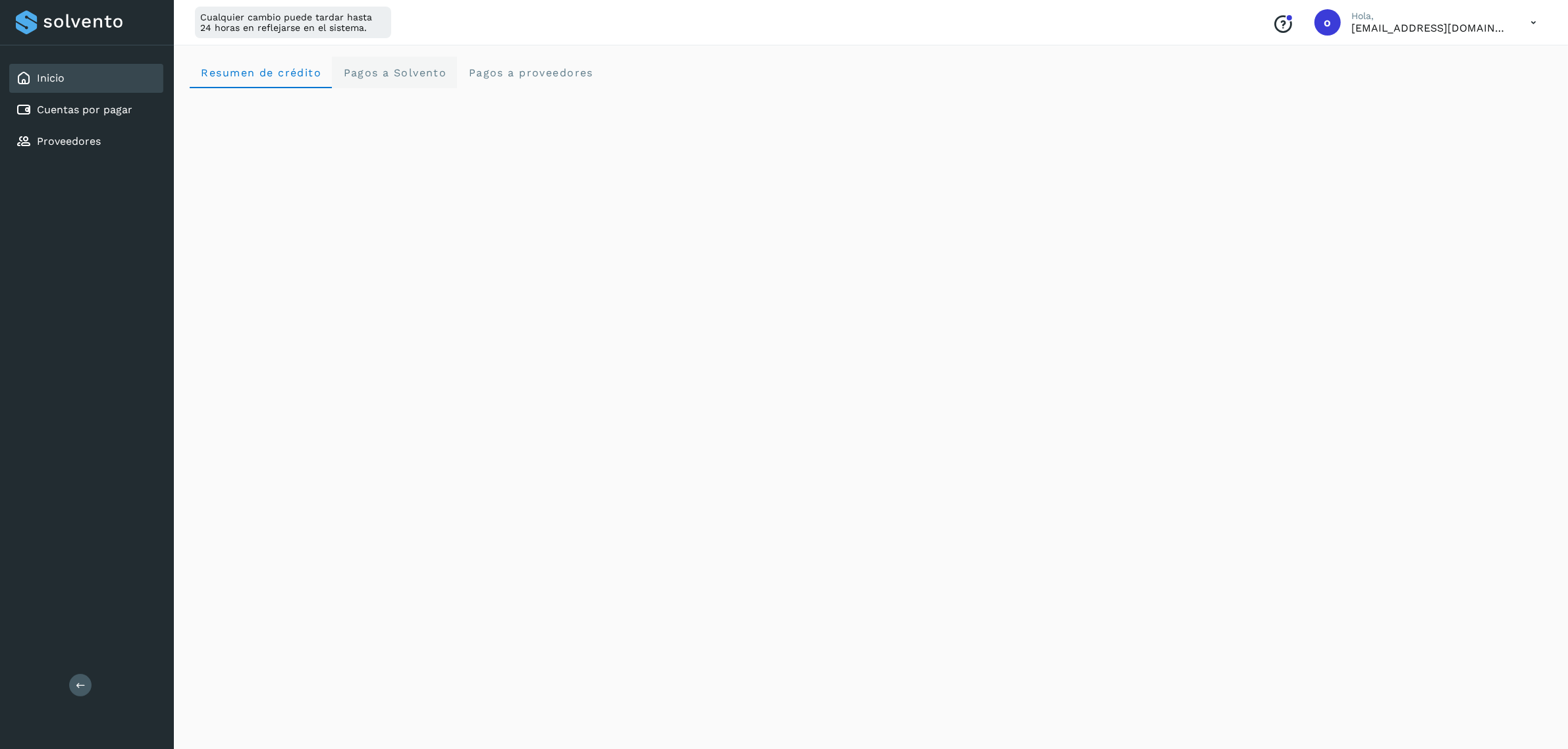
click at [391, 61] on Solvento "Pagos a Solvento" at bounding box center [394, 72] width 125 height 31
click at [485, 64] on proveedores "Pagos a proveedores" at bounding box center [530, 72] width 147 height 31
click at [232, 76] on span "Resumen de crédito" at bounding box center [261, 72] width 121 height 12
click at [110, 116] on div "Cuentas por pagar" at bounding box center [74, 110] width 117 height 16
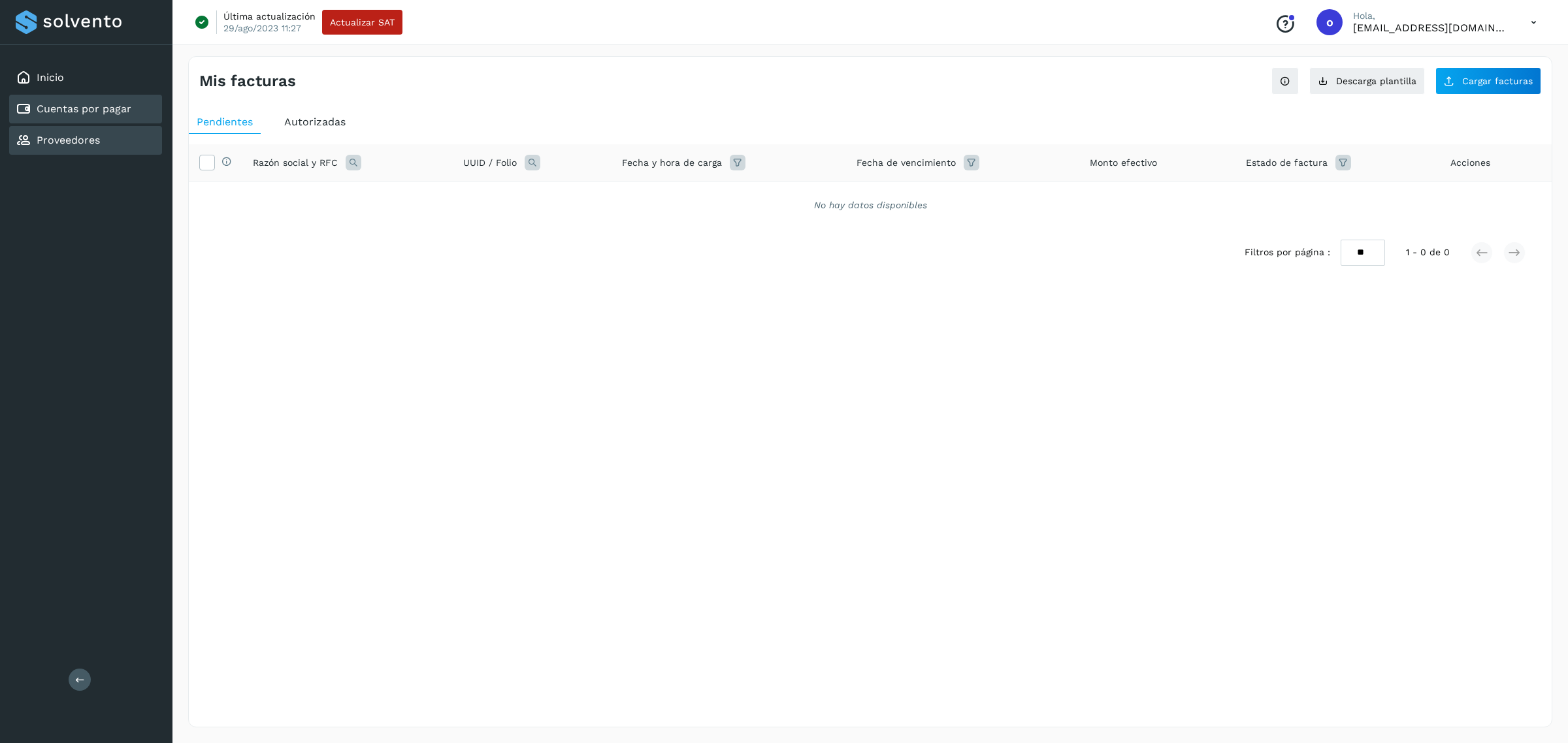
click at [135, 128] on div "Proveedores" at bounding box center [86, 140] width 153 height 29
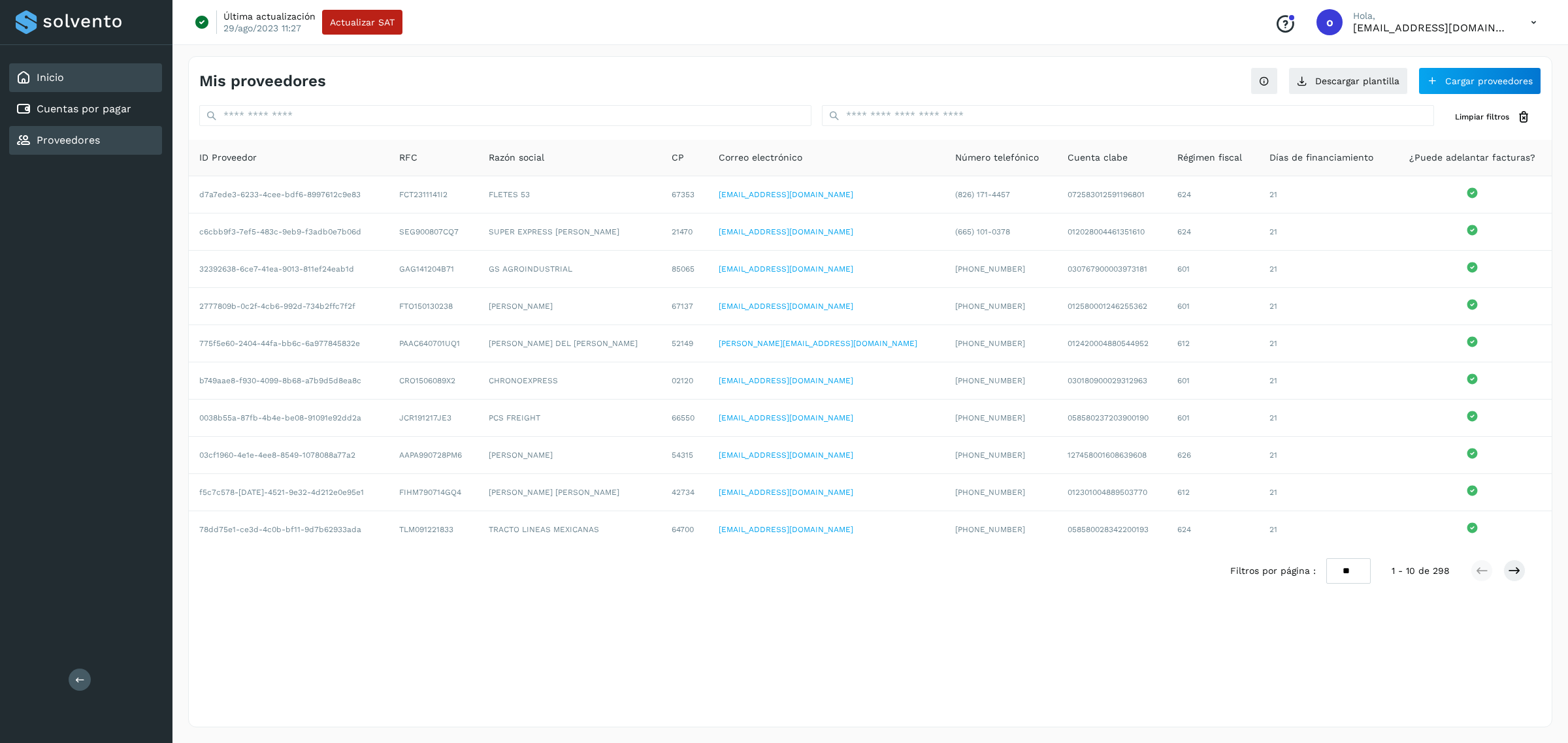
click at [114, 90] on div "Inicio" at bounding box center [86, 77] width 153 height 29
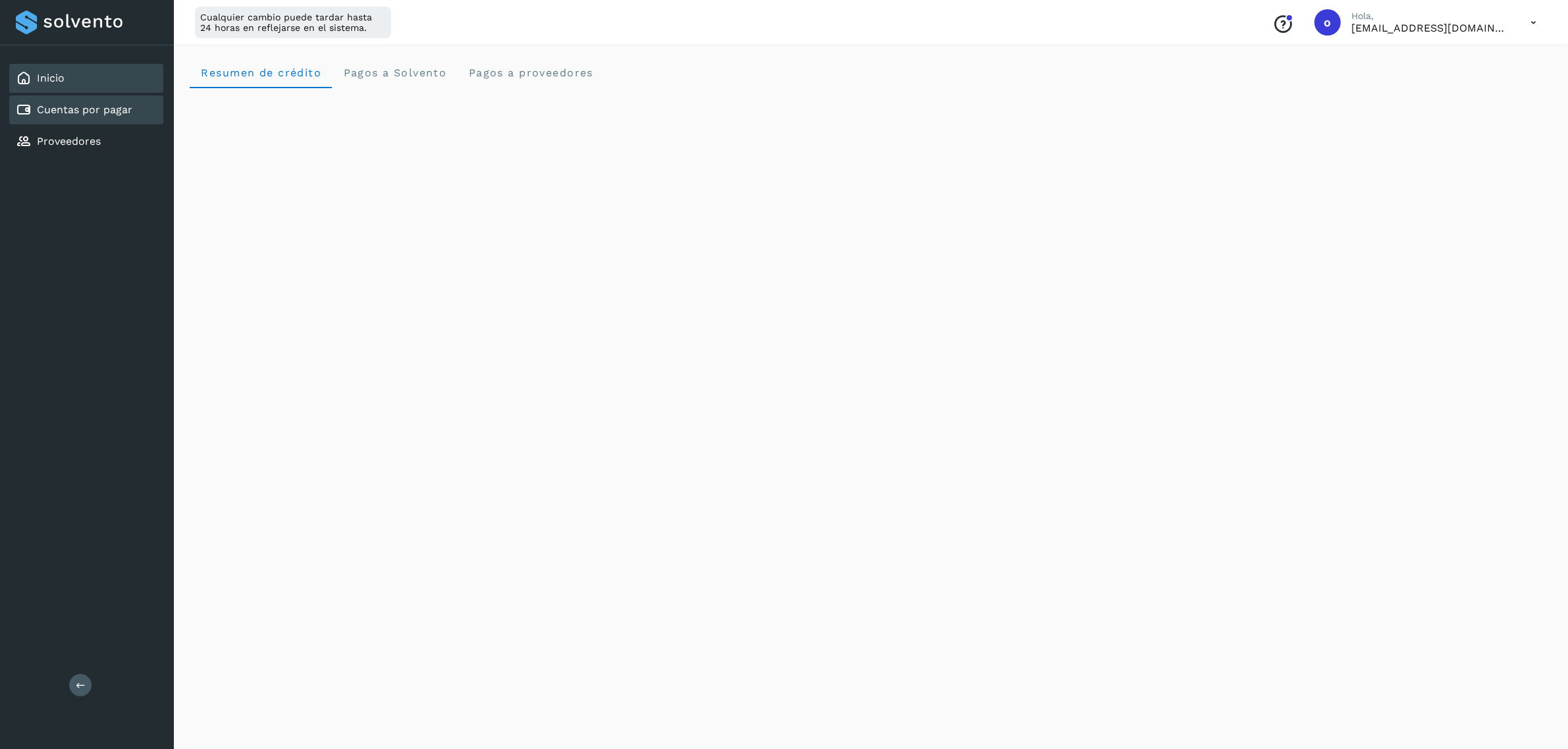
click at [117, 104] on link "Cuentas por pagar" at bounding box center [85, 110] width 96 height 12
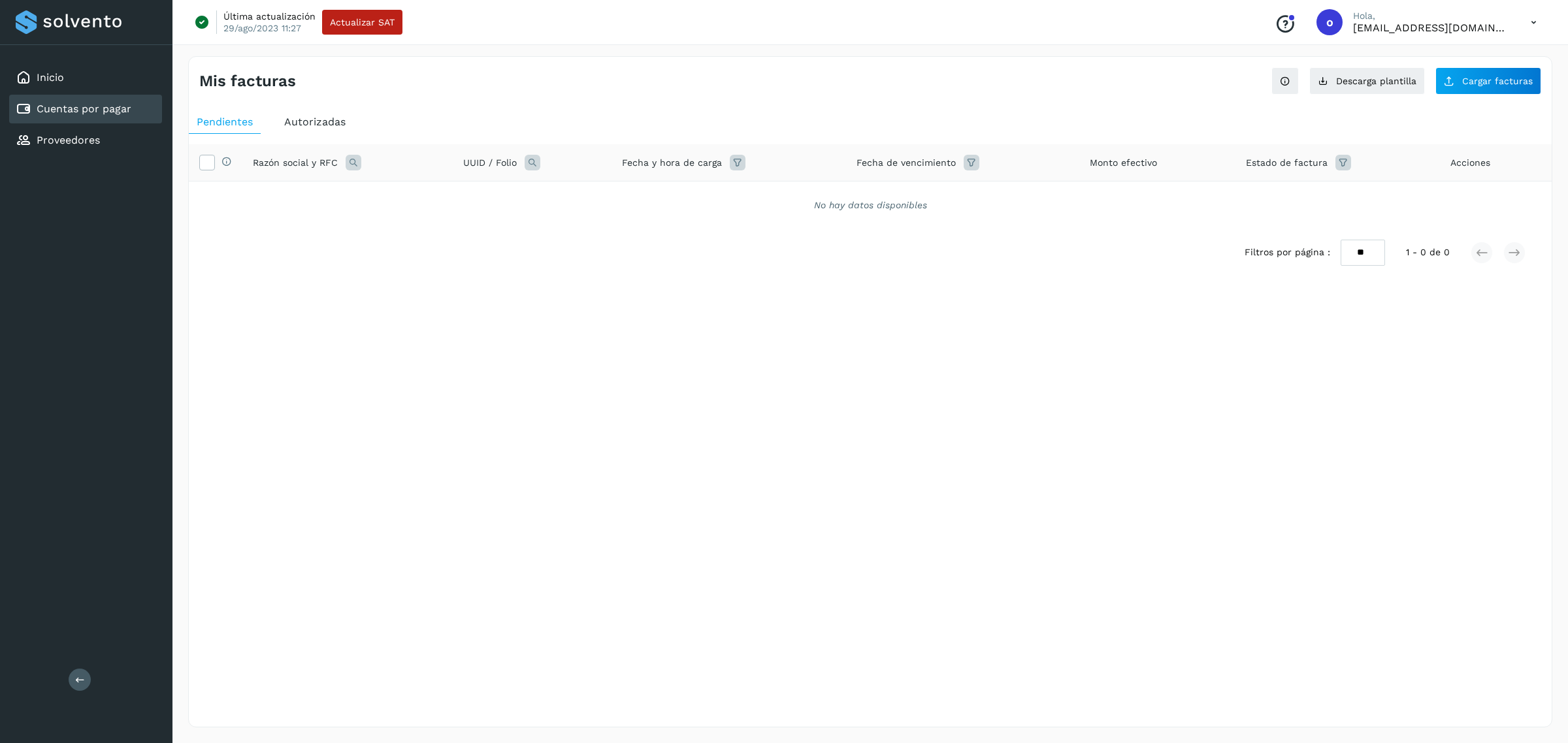
click at [286, 122] on span "Autorizadas" at bounding box center [314, 122] width 62 height 12
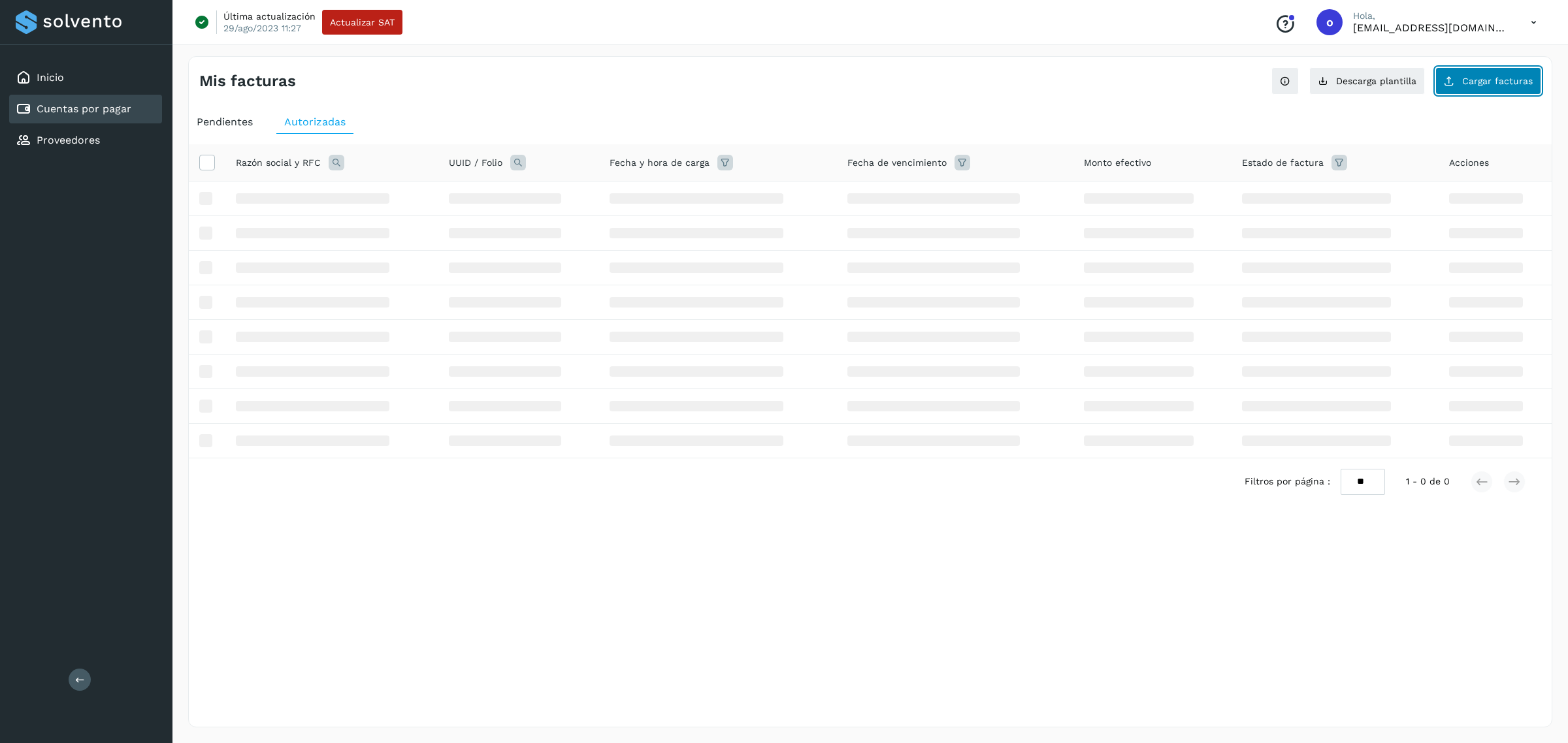
click at [1480, 72] on button "Cargar facturas" at bounding box center [1488, 81] width 106 height 28
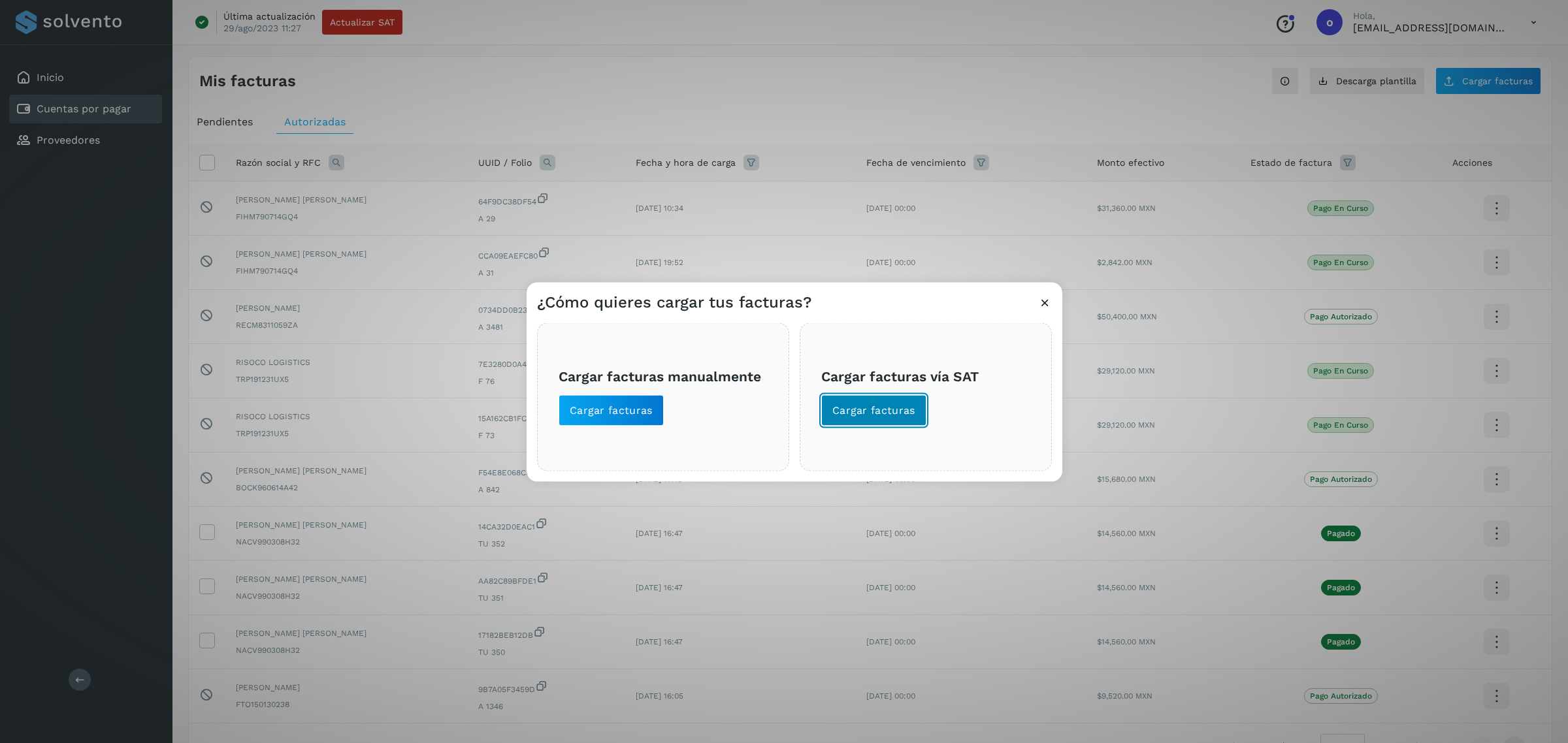
click at [893, 406] on span "Cargar facturas" at bounding box center [874, 411] width 83 height 14
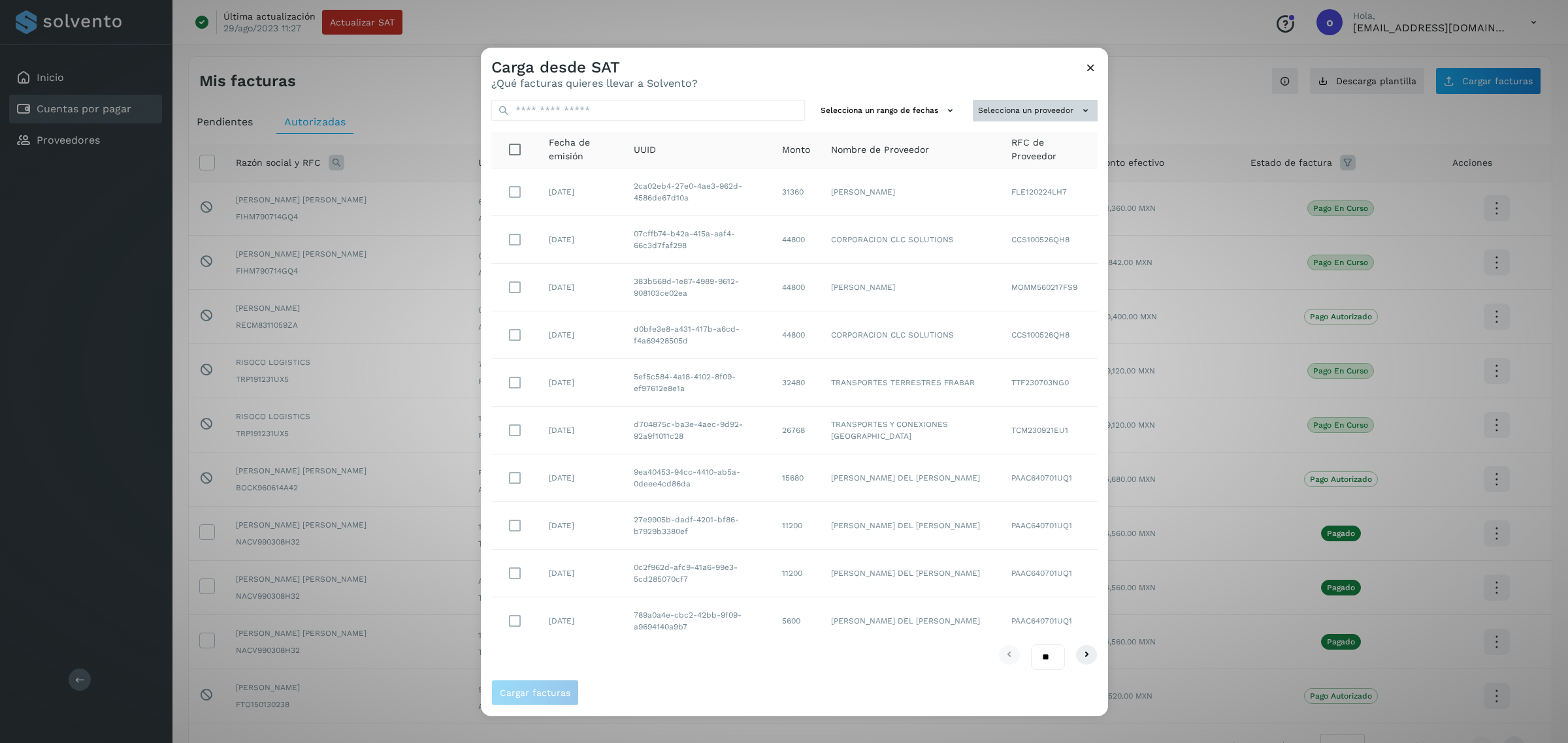
click at [1054, 103] on button "Selecciona un proveedor" at bounding box center [1035, 111] width 125 height 22
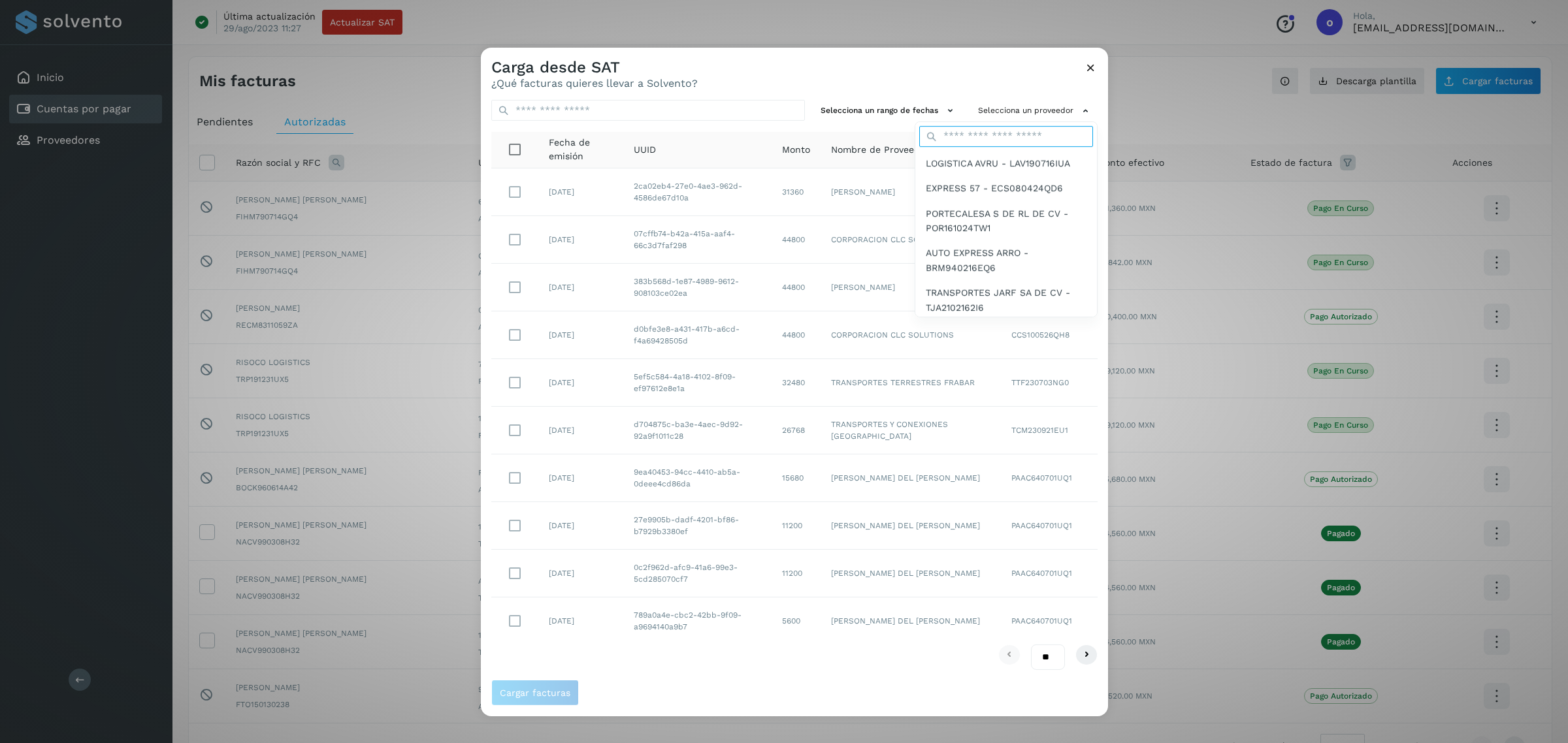
click at [1034, 131] on input "text" at bounding box center [1006, 136] width 174 height 21
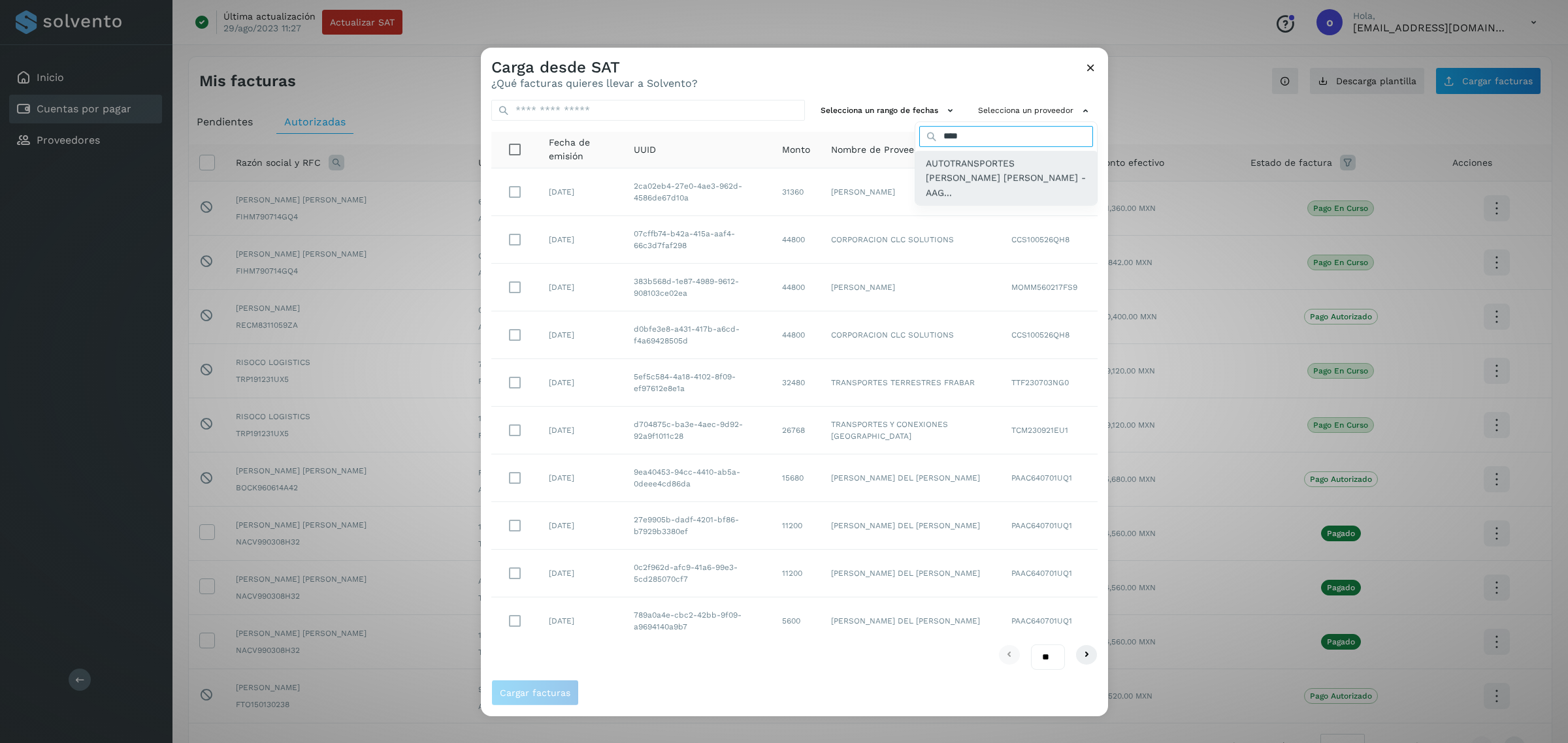
type input "****"
click at [955, 169] on span "AUTOTRANSPORTES [PERSON_NAME] [PERSON_NAME] - AAG..." at bounding box center [1006, 178] width 161 height 43
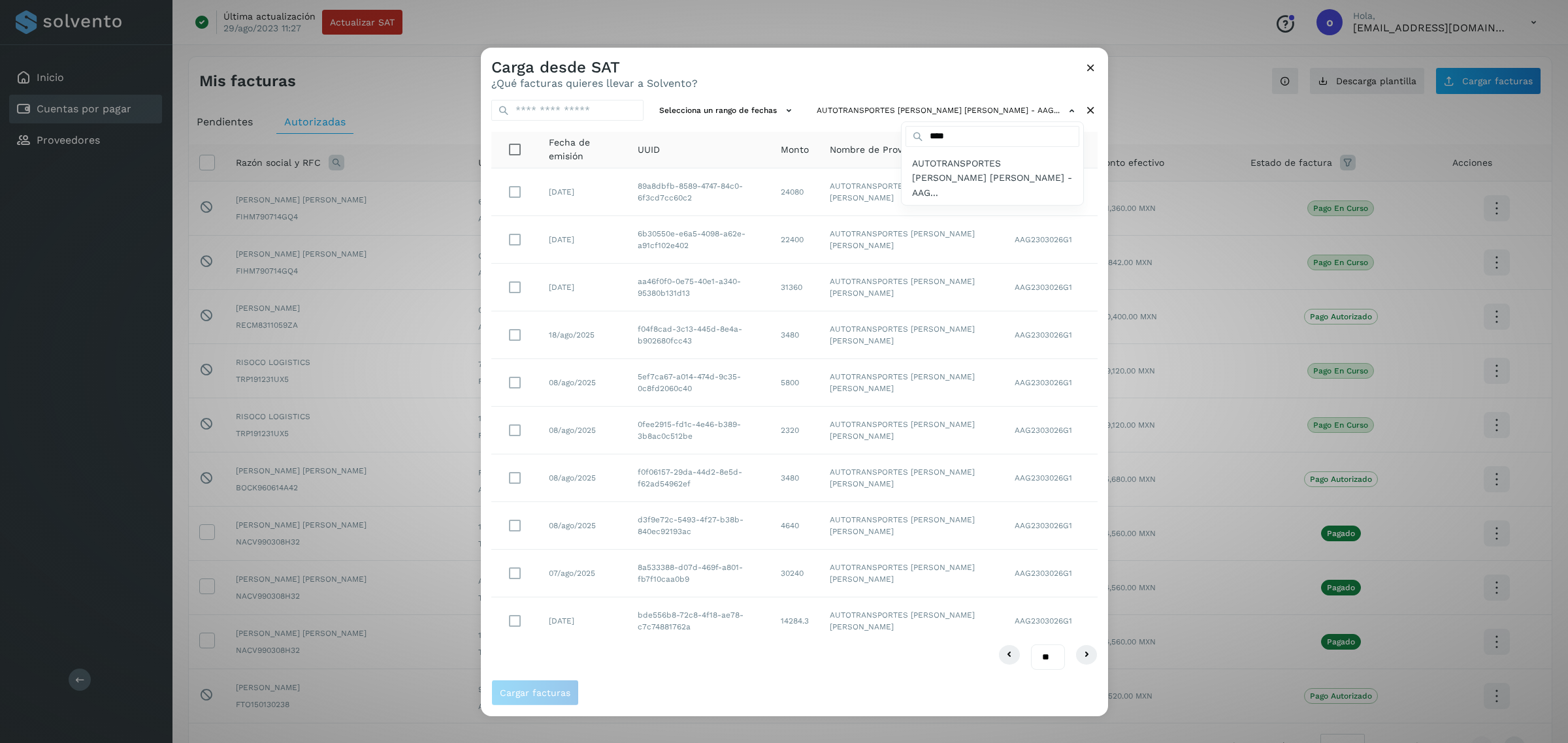
click at [516, 332] on div at bounding box center [1265, 419] width 1568 height 743
click at [537, 692] on span "Cargar facturas" at bounding box center [535, 693] width 70 height 9
click at [1093, 67] on icon at bounding box center [1090, 67] width 14 height 14
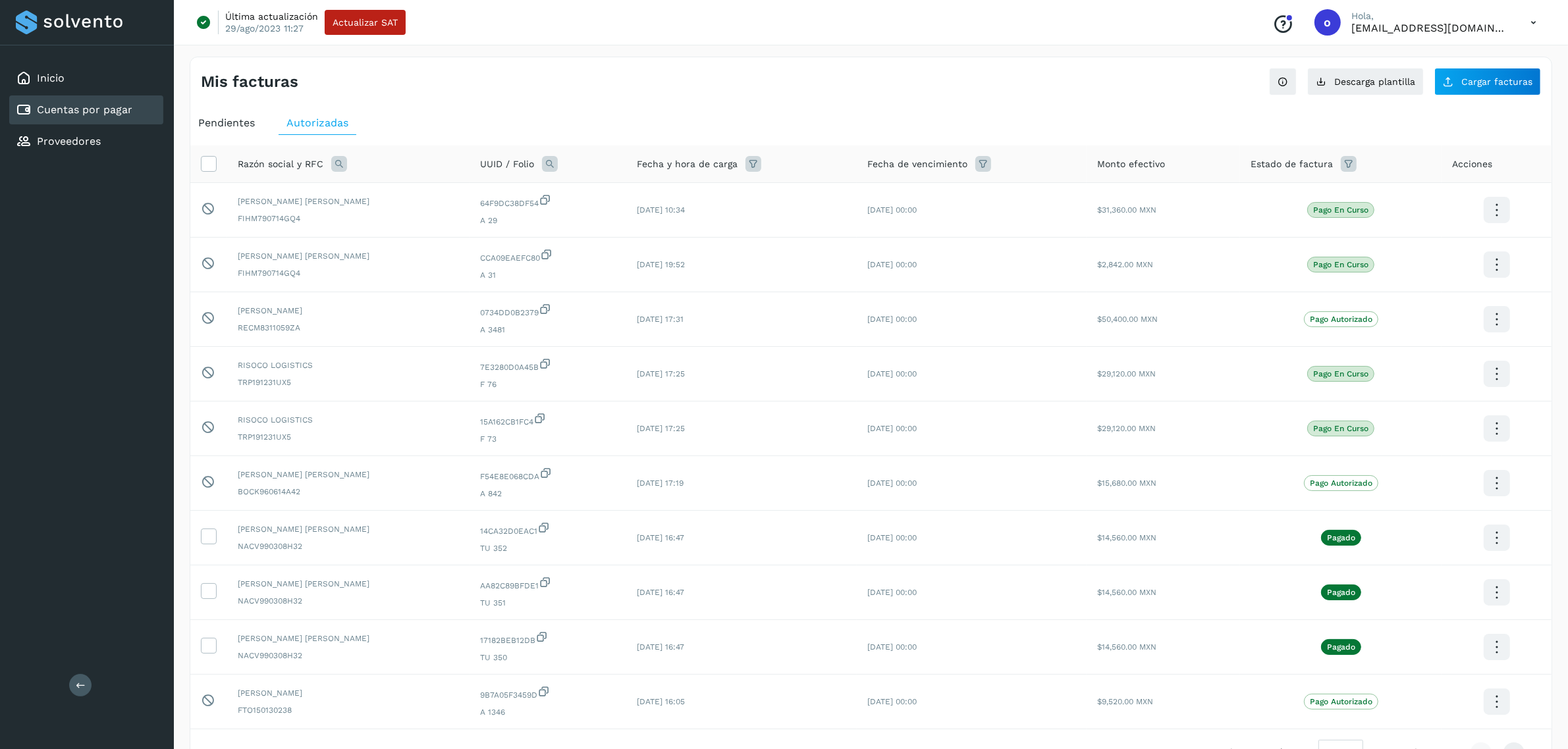
click at [234, 127] on span "Pendientes" at bounding box center [226, 123] width 57 height 12
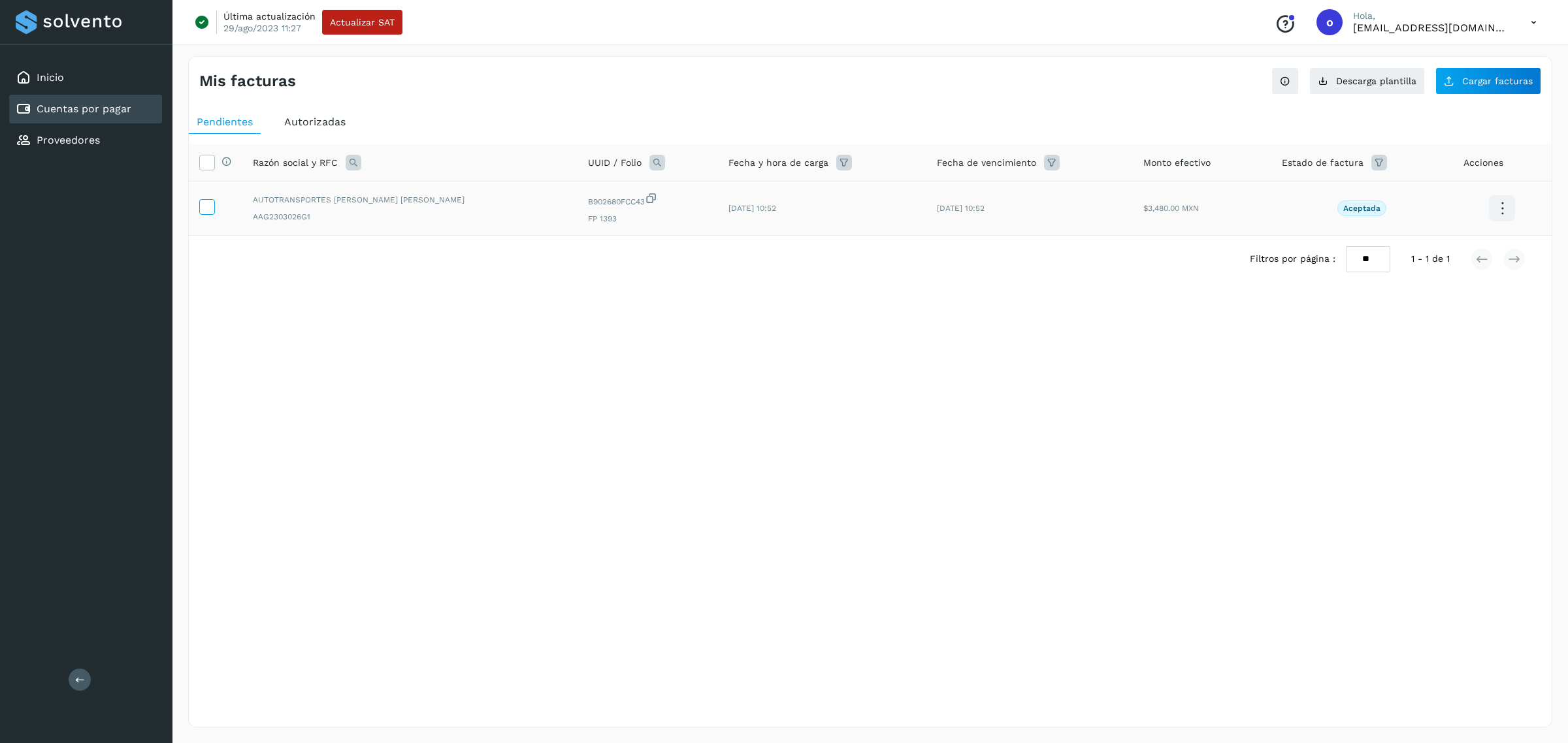
click at [214, 203] on label at bounding box center [207, 207] width 16 height 16
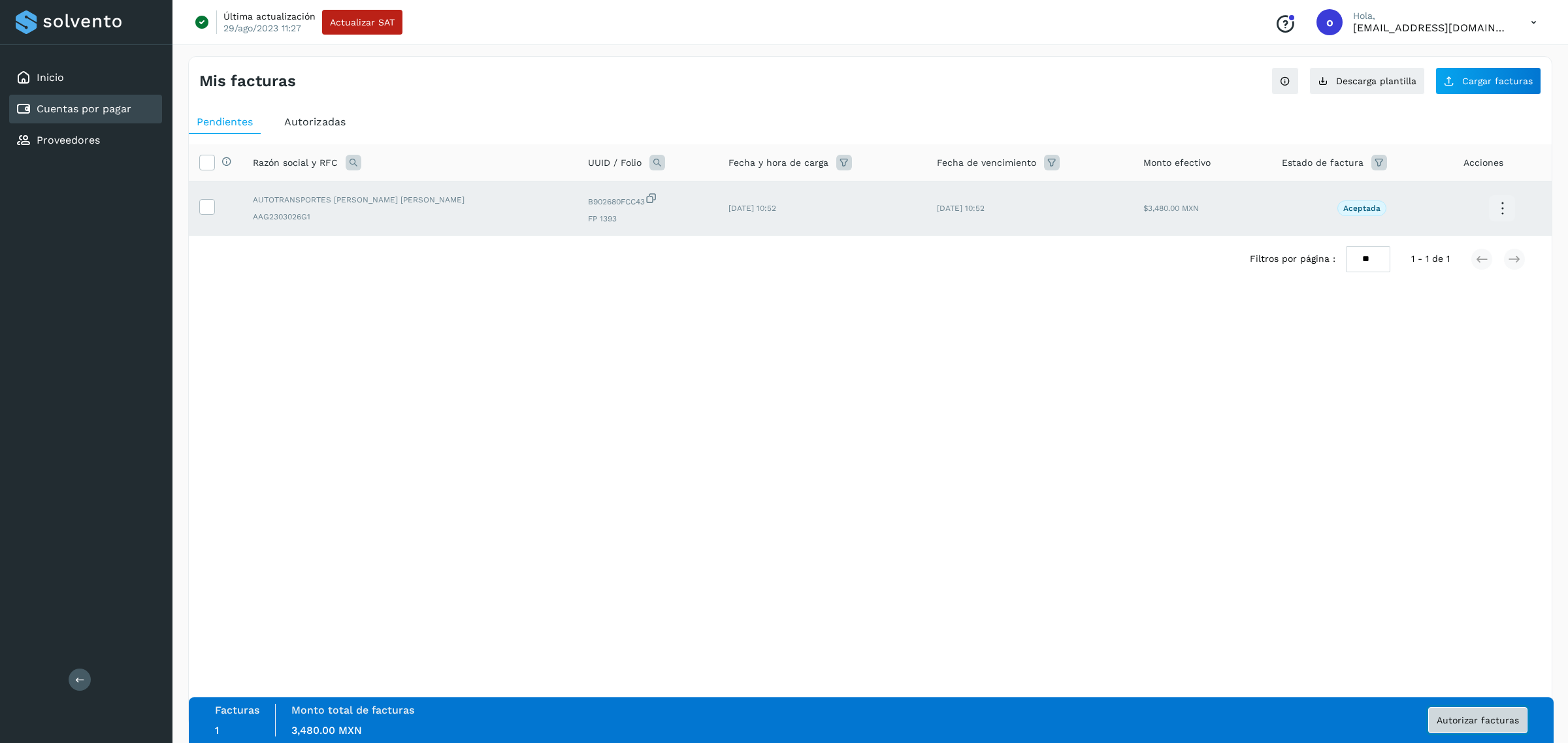
click at [1448, 729] on button "Autorizar facturas" at bounding box center [1477, 721] width 99 height 26
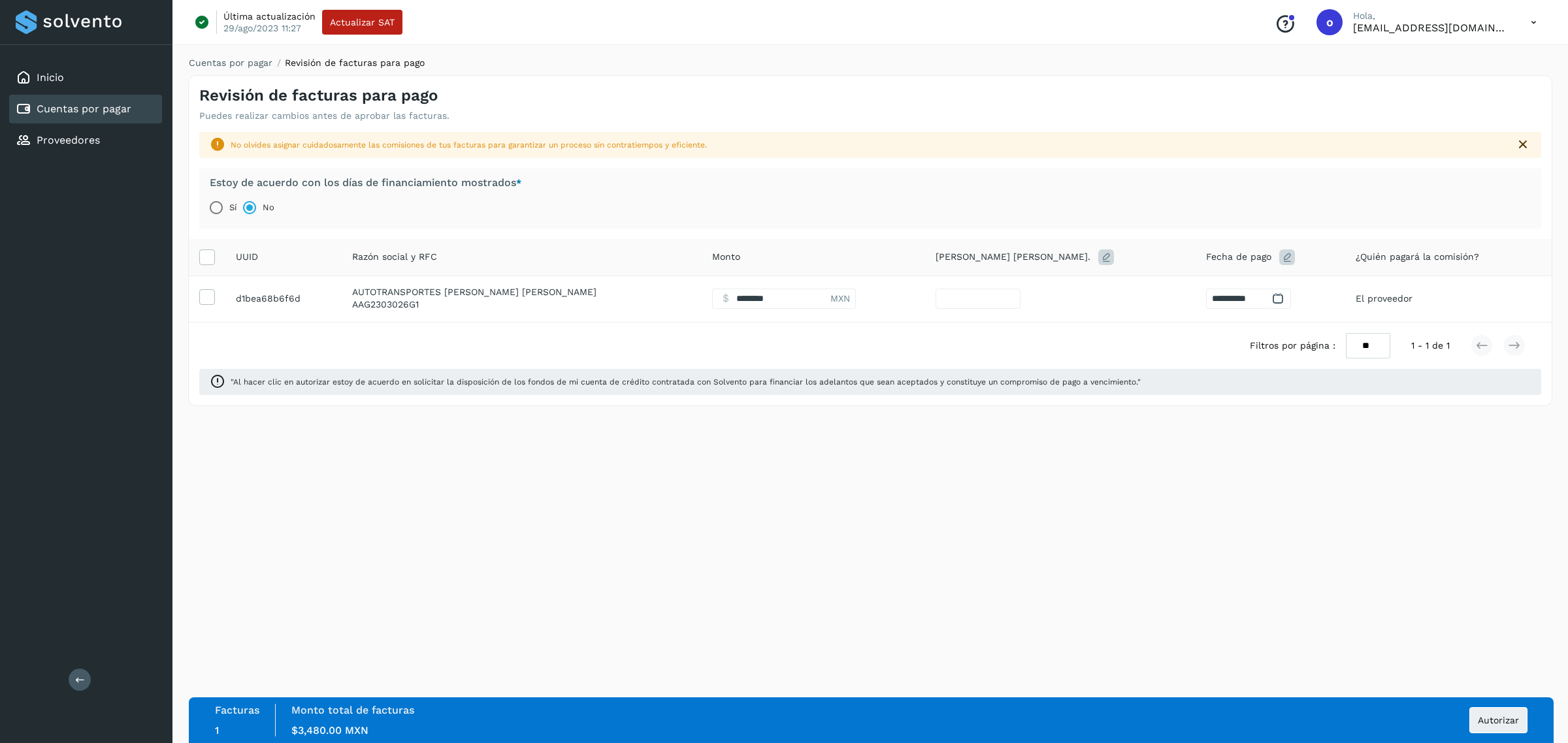
click at [1272, 302] on div at bounding box center [1281, 299] width 20 height 20
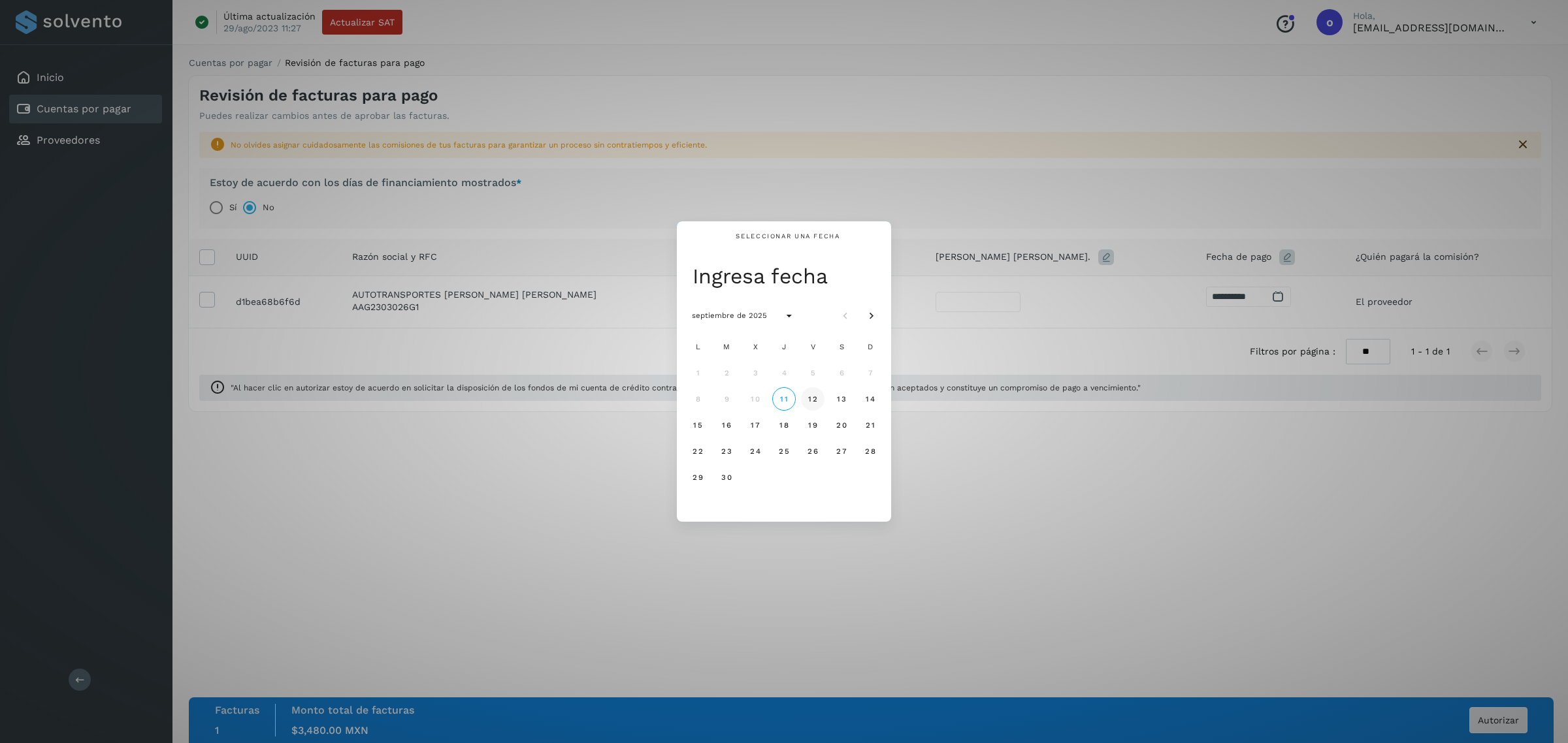
click at [817, 395] on span "12" at bounding box center [813, 399] width 10 height 9
type input "*"
type input "**********"
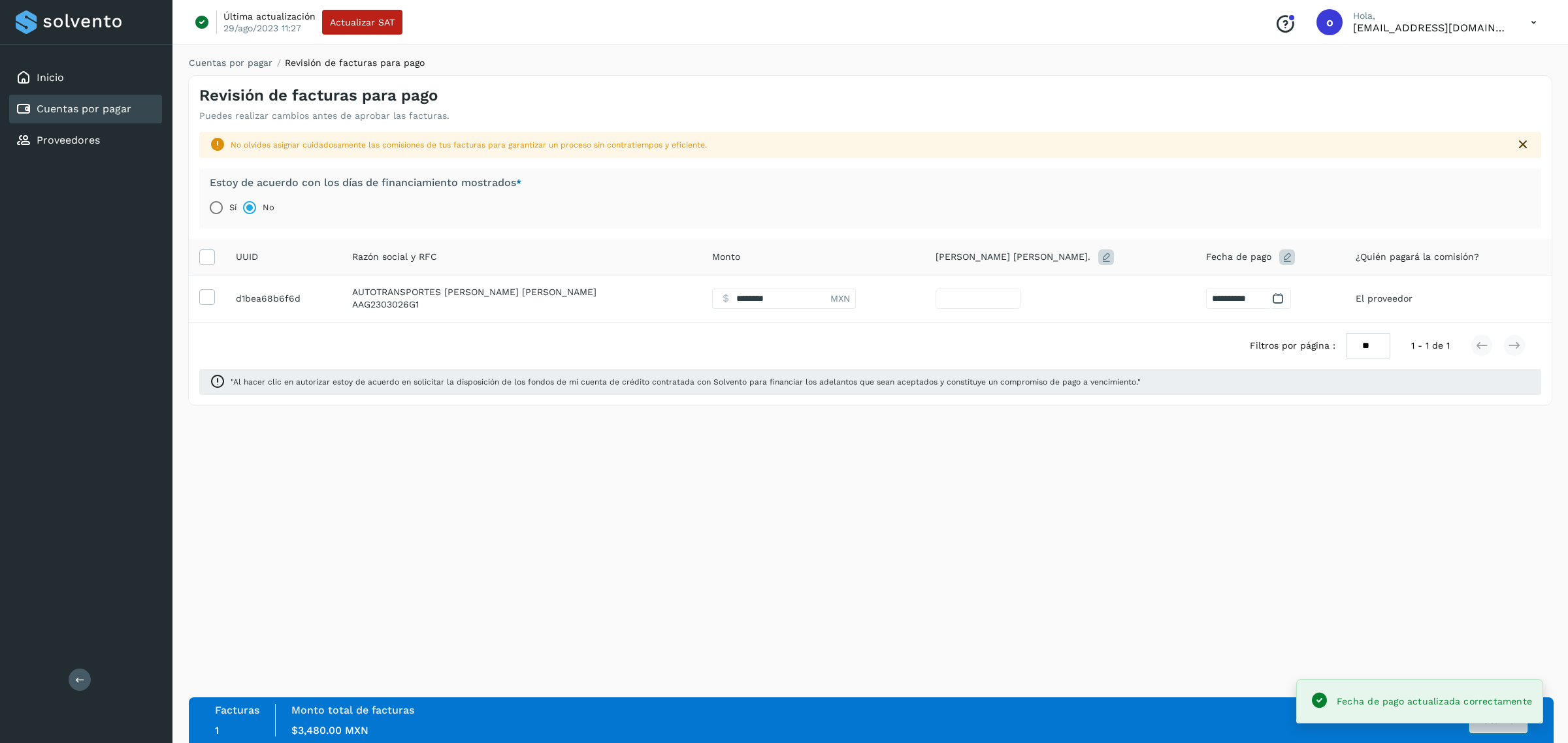
click at [1477, 726] on button "Autorizar" at bounding box center [1498, 721] width 58 height 26
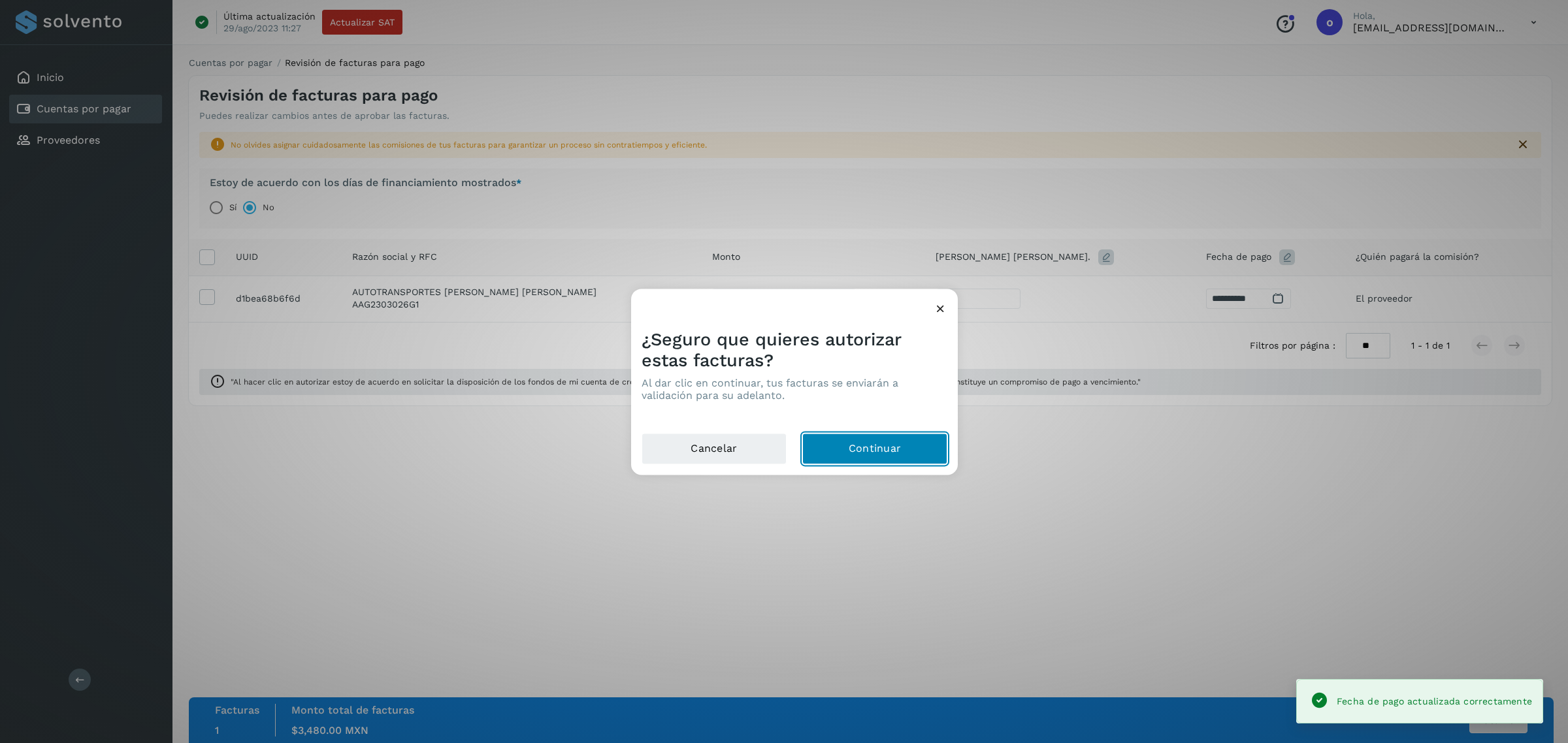
click at [887, 439] on button "Continuar" at bounding box center [875, 449] width 145 height 31
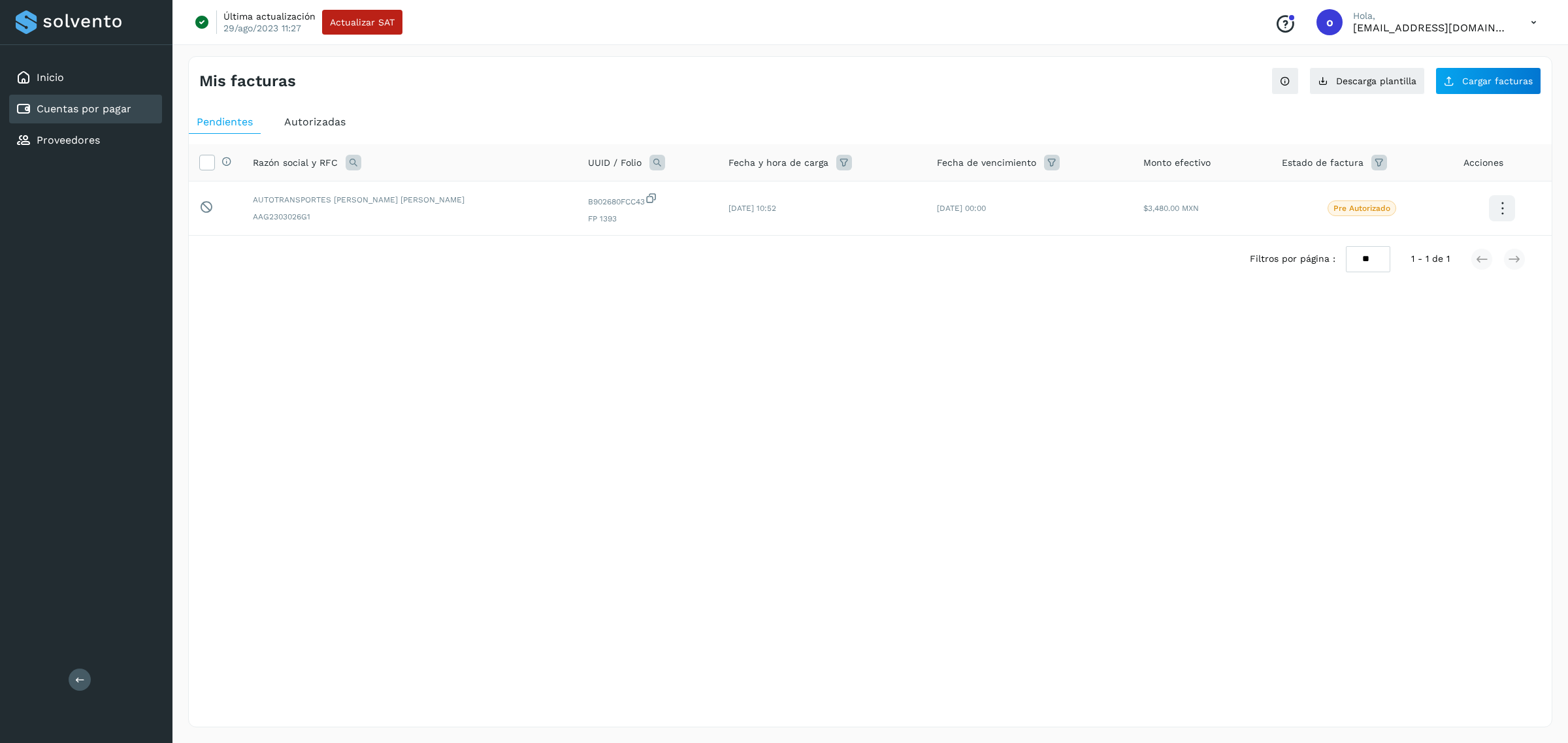
click at [291, 125] on span "Autorizadas" at bounding box center [314, 122] width 62 height 12
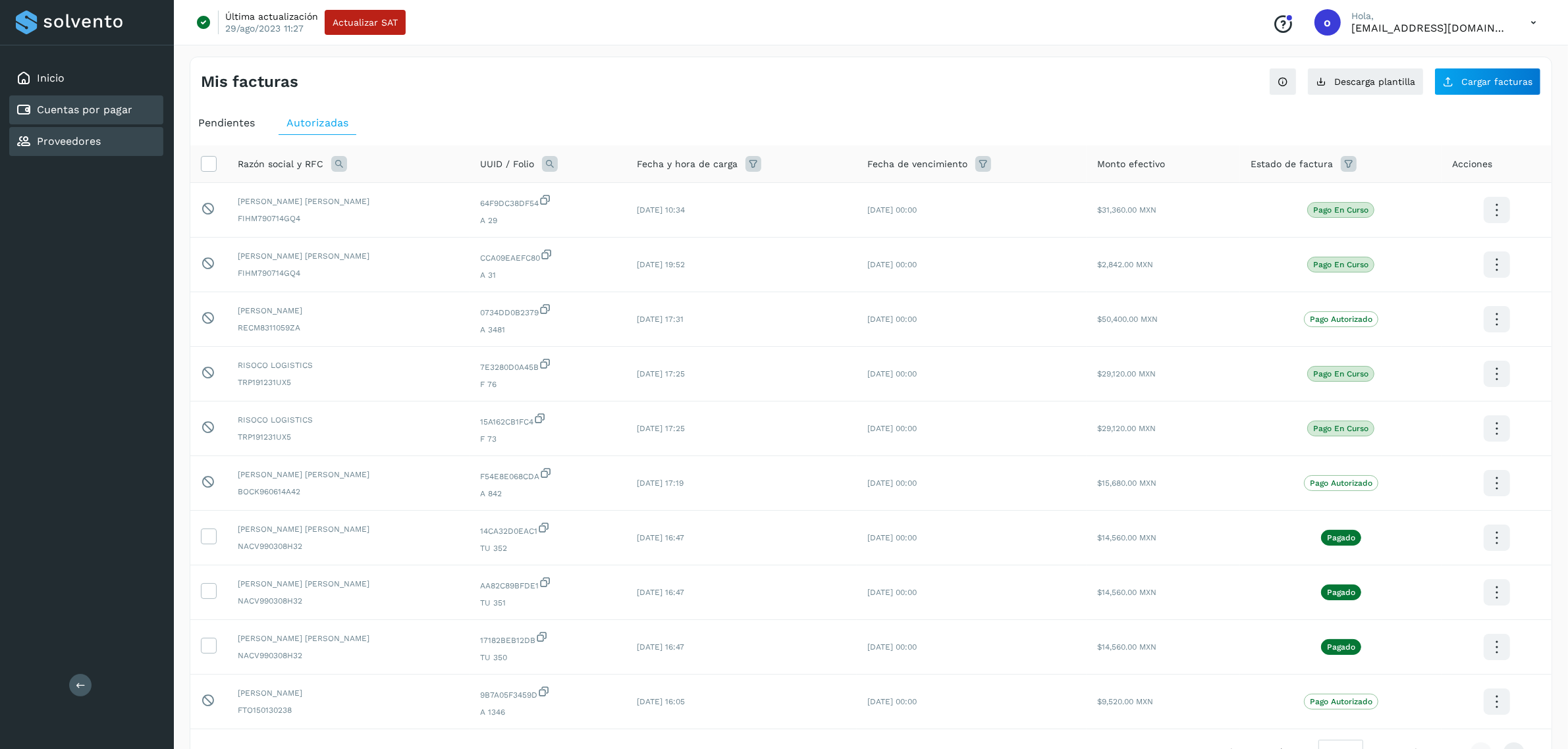
click at [122, 134] on div "Proveedores" at bounding box center [86, 142] width 154 height 29
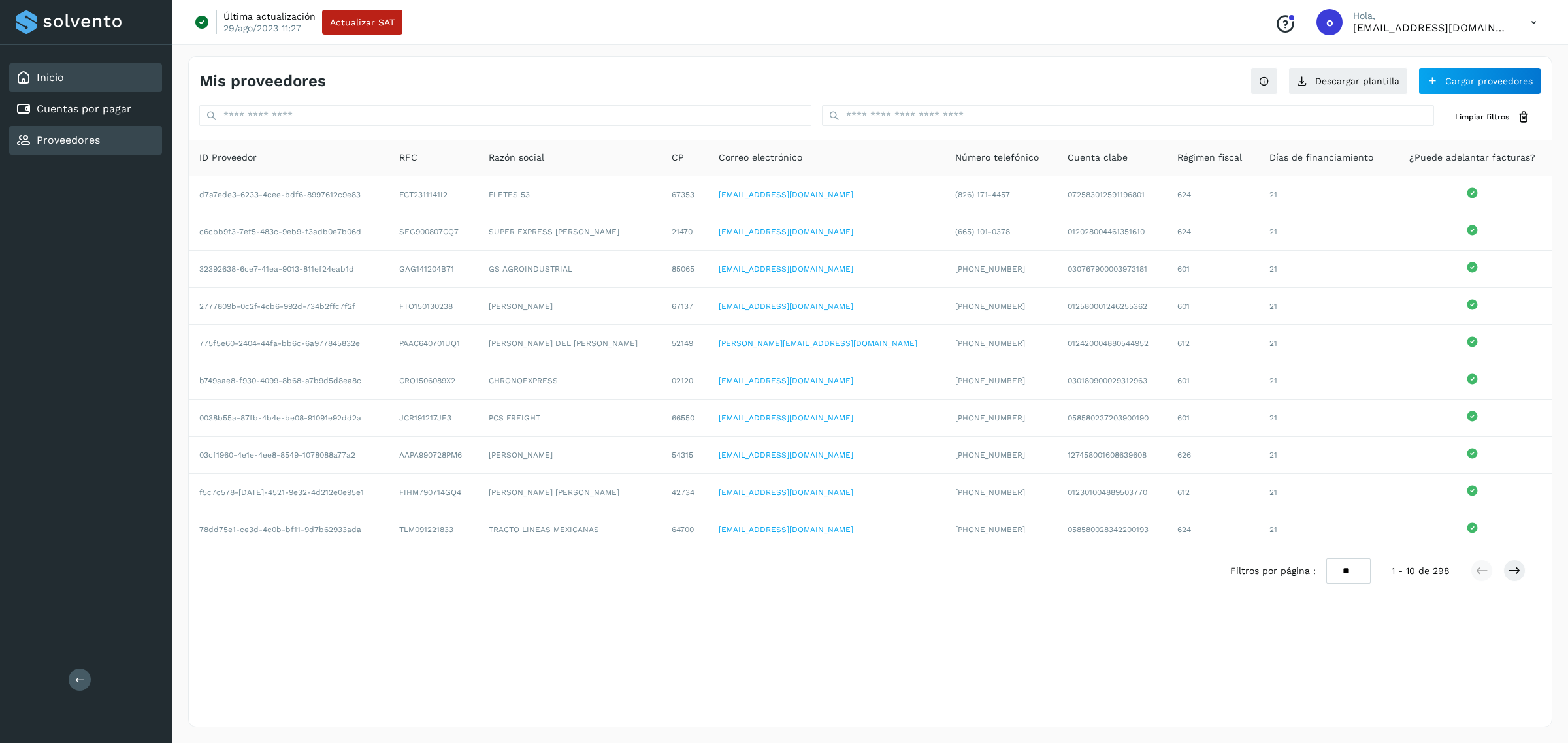
click at [112, 72] on div "Inicio" at bounding box center [86, 77] width 153 height 29
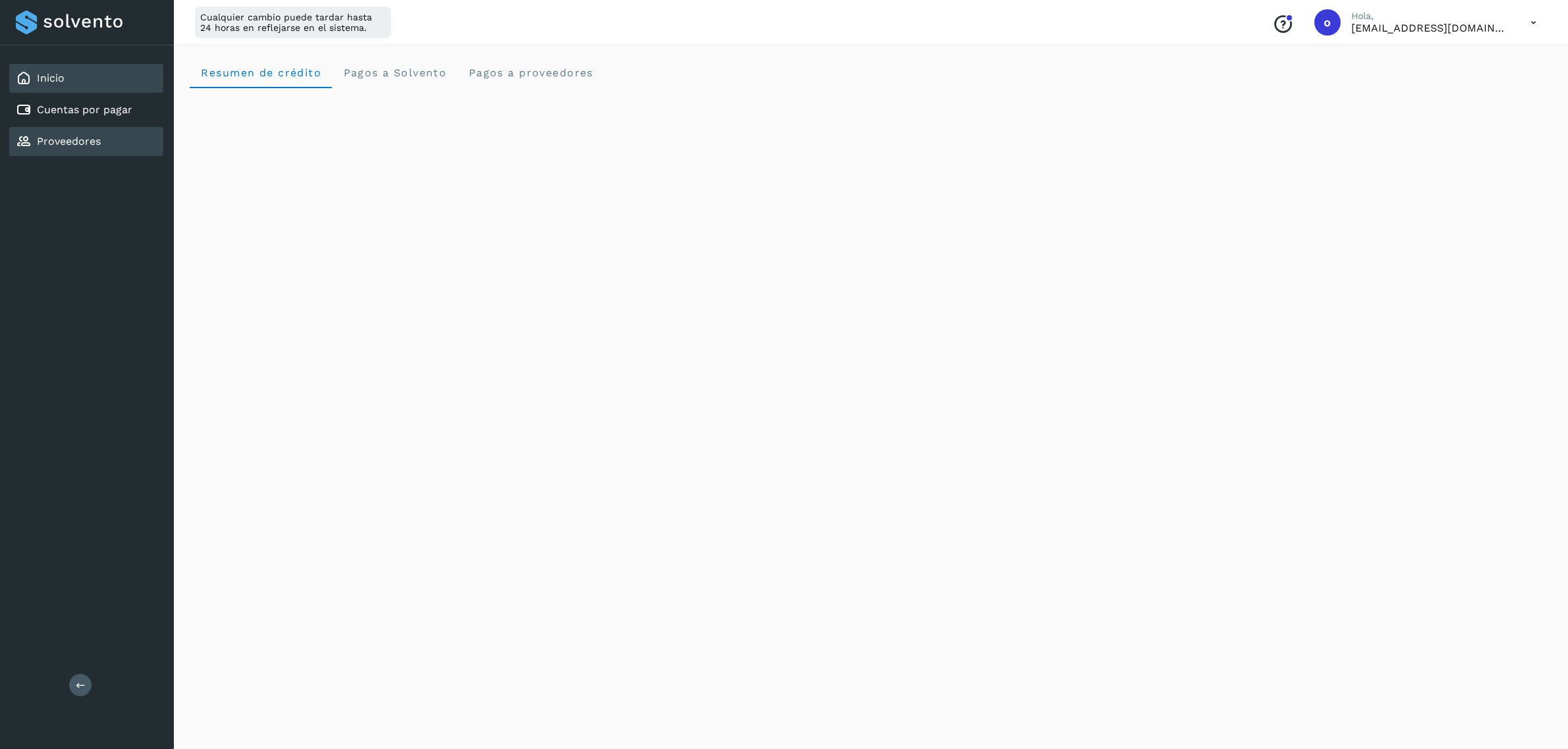
click at [112, 139] on div "Proveedores" at bounding box center [86, 142] width 154 height 29
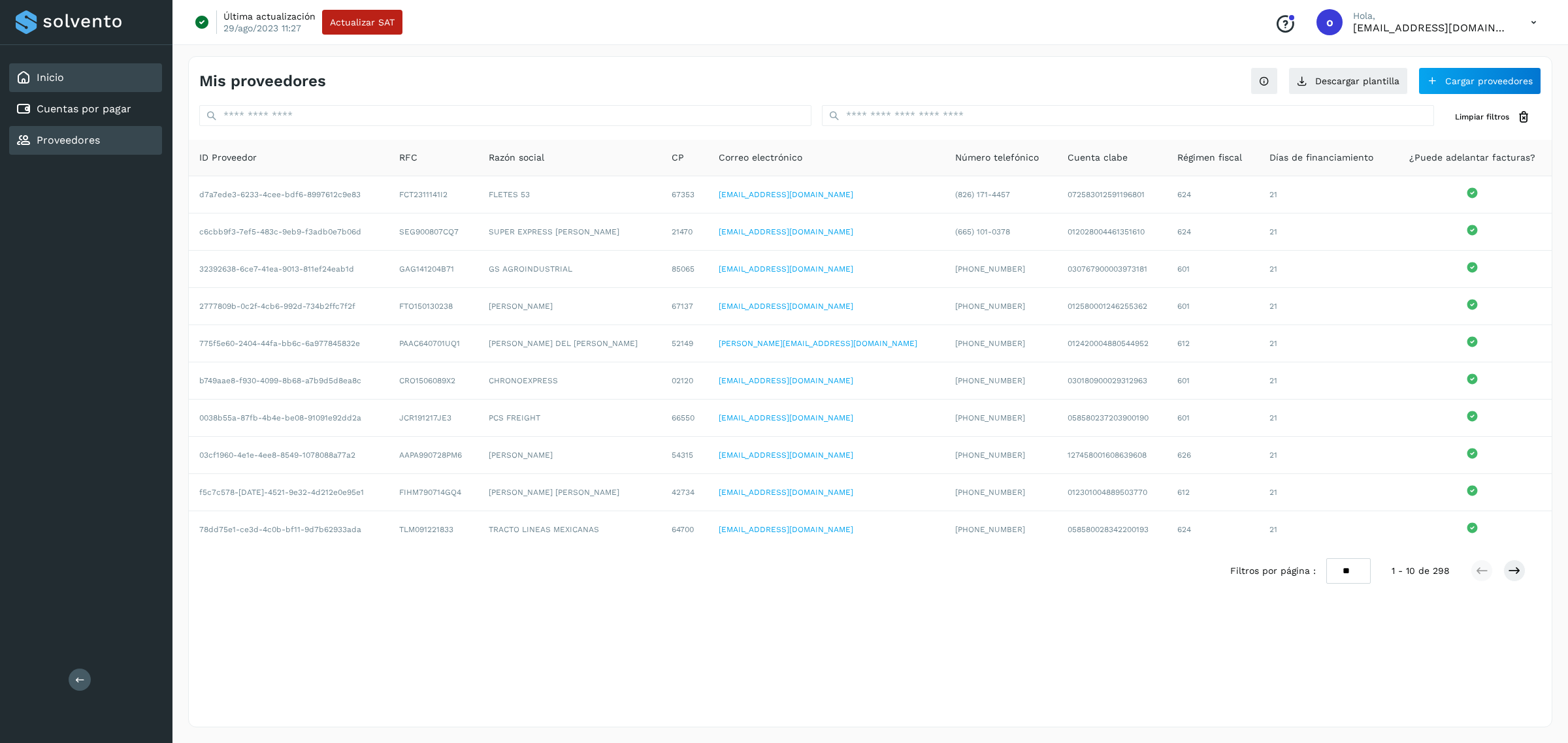
click at [104, 83] on div "Inicio" at bounding box center [86, 77] width 153 height 29
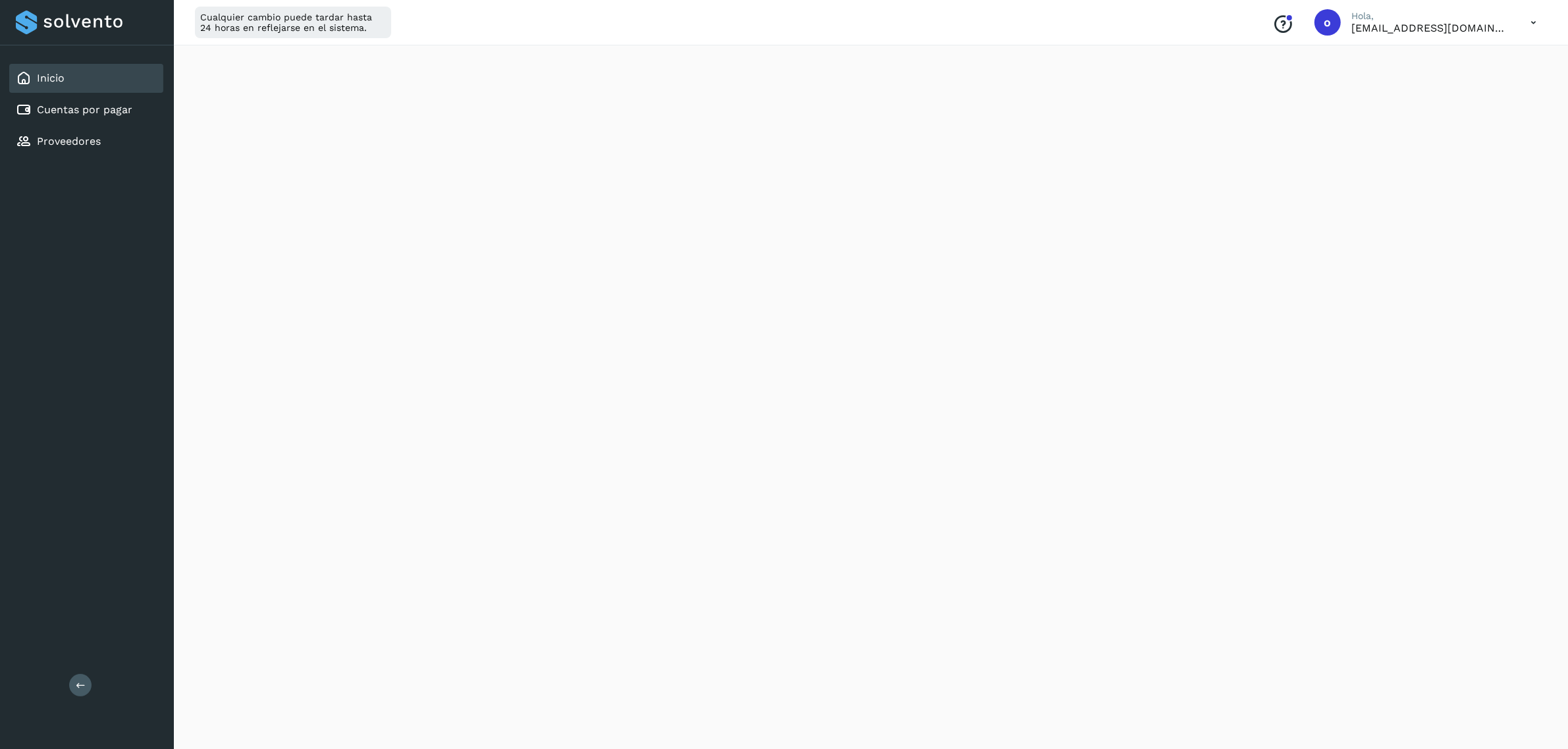
scroll to position [523, 0]
